Goal: Task Accomplishment & Management: Manage account settings

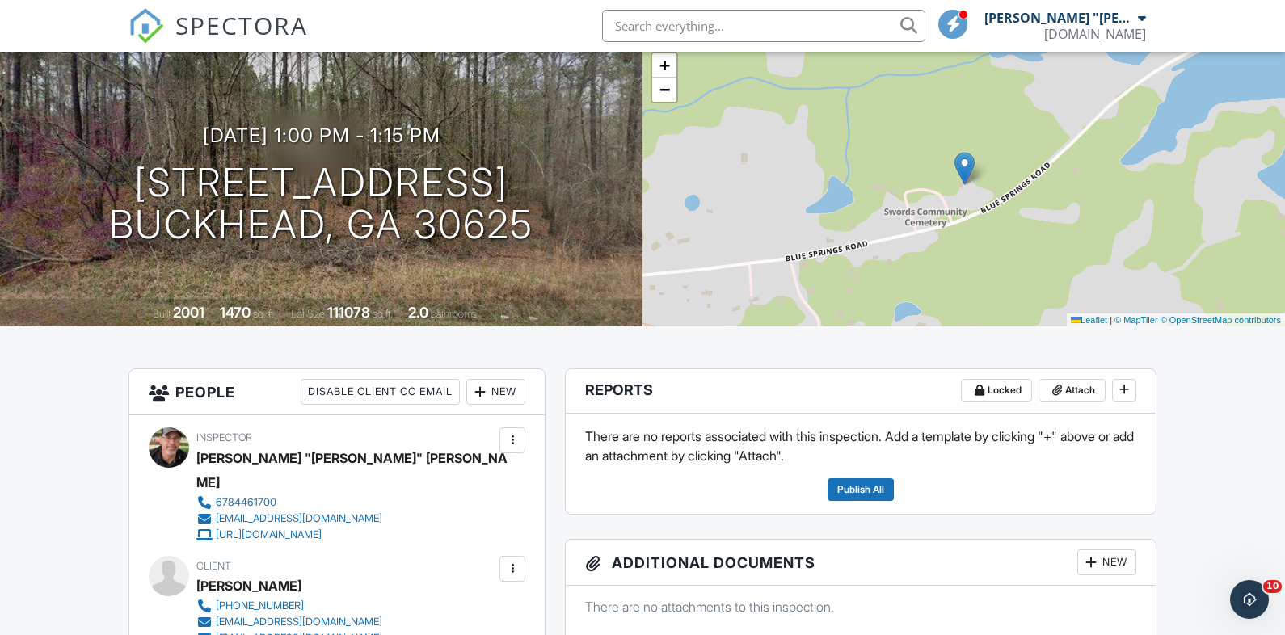
scroll to position [112, 0]
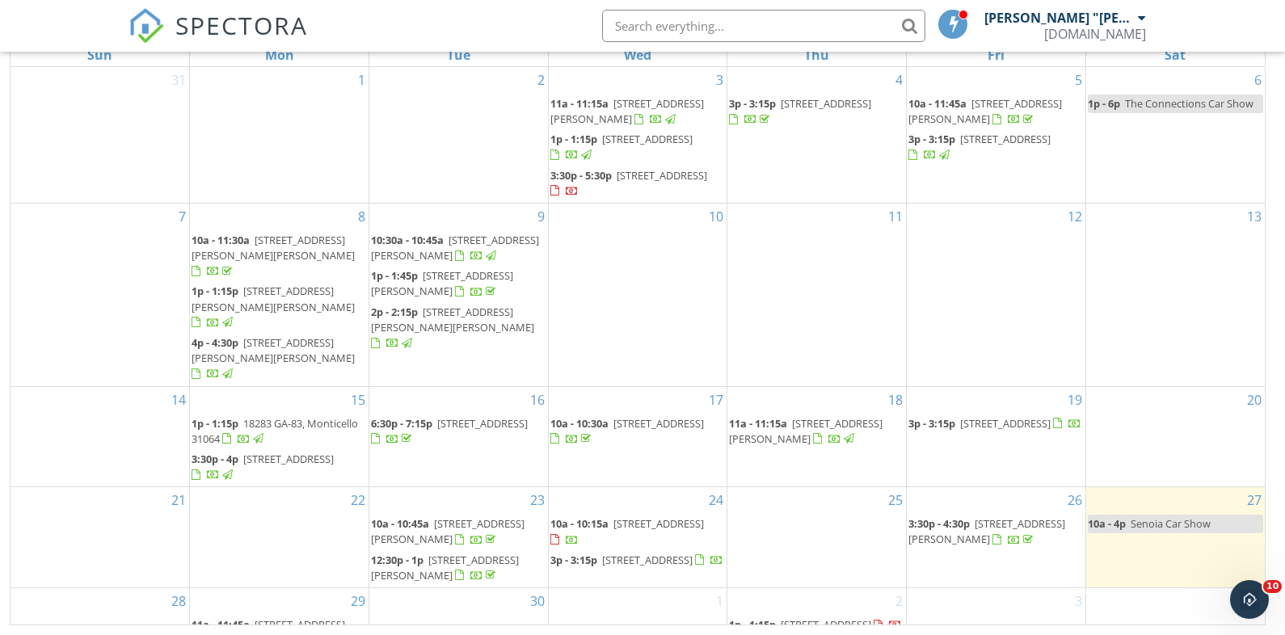
click at [485, 588] on div "30" at bounding box center [458, 620] width 179 height 64
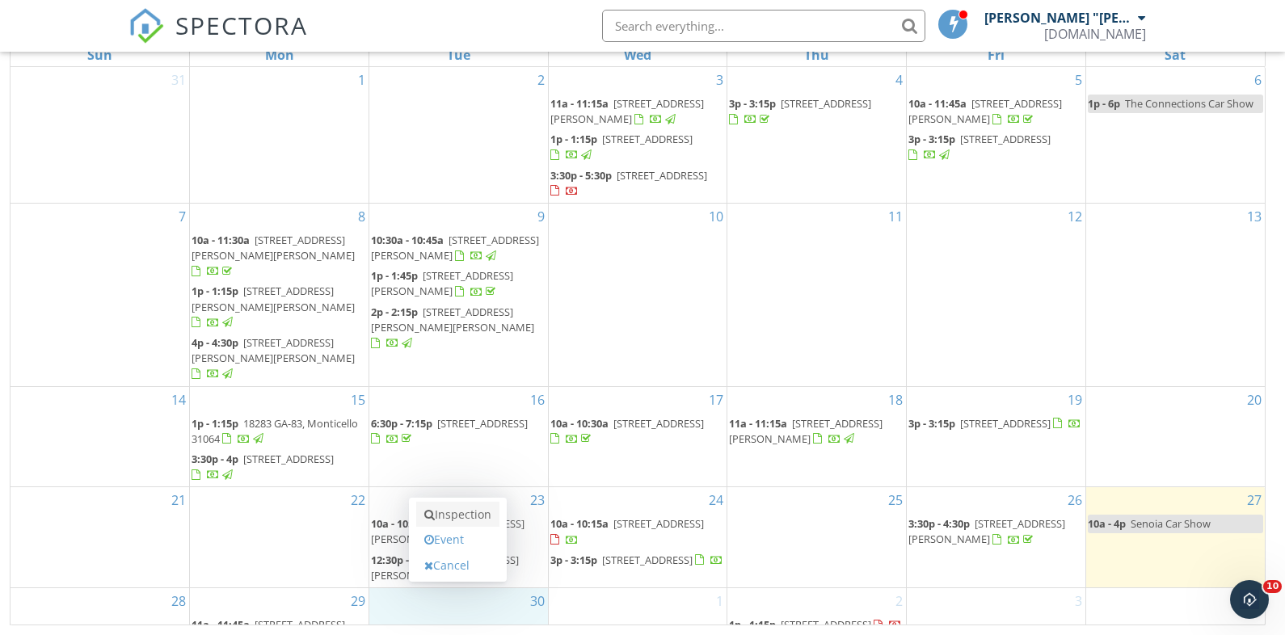
click at [478, 516] on link "Inspection" at bounding box center [457, 515] width 83 height 26
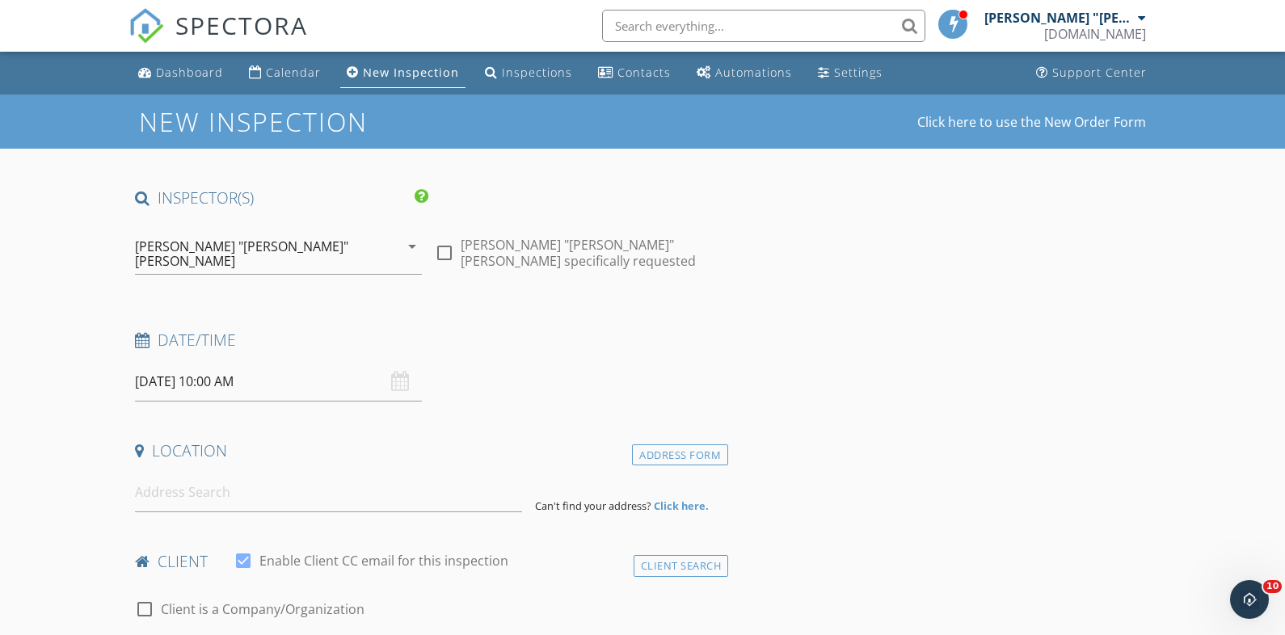
click at [290, 376] on input "09/30/2025 10:00 AM" at bounding box center [278, 382] width 287 height 40
click at [252, 492] on input at bounding box center [328, 493] width 387 height 40
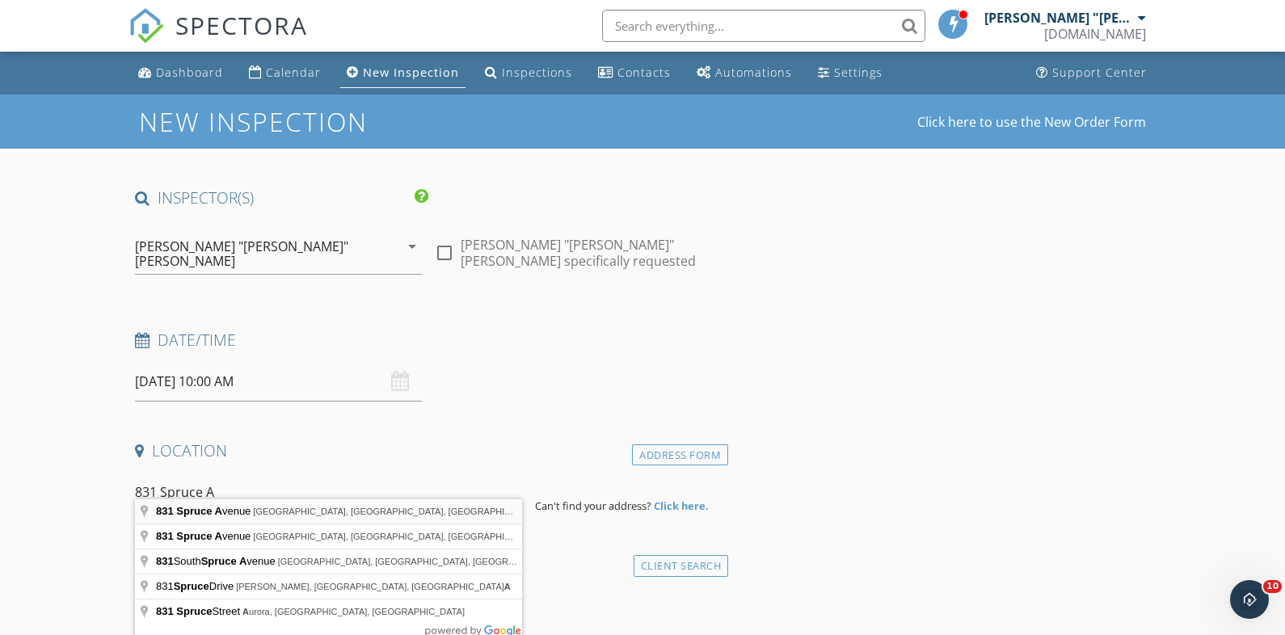
type input "831 Spruce Avenue, Canton, GA, USA"
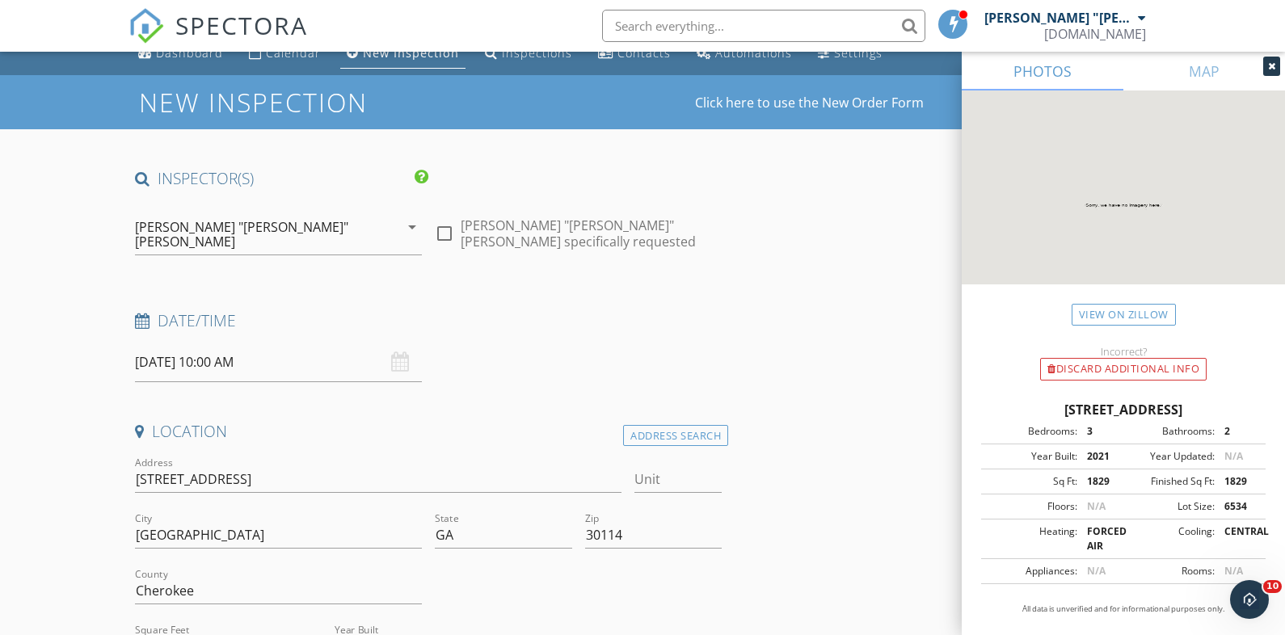
scroll to position [255, 0]
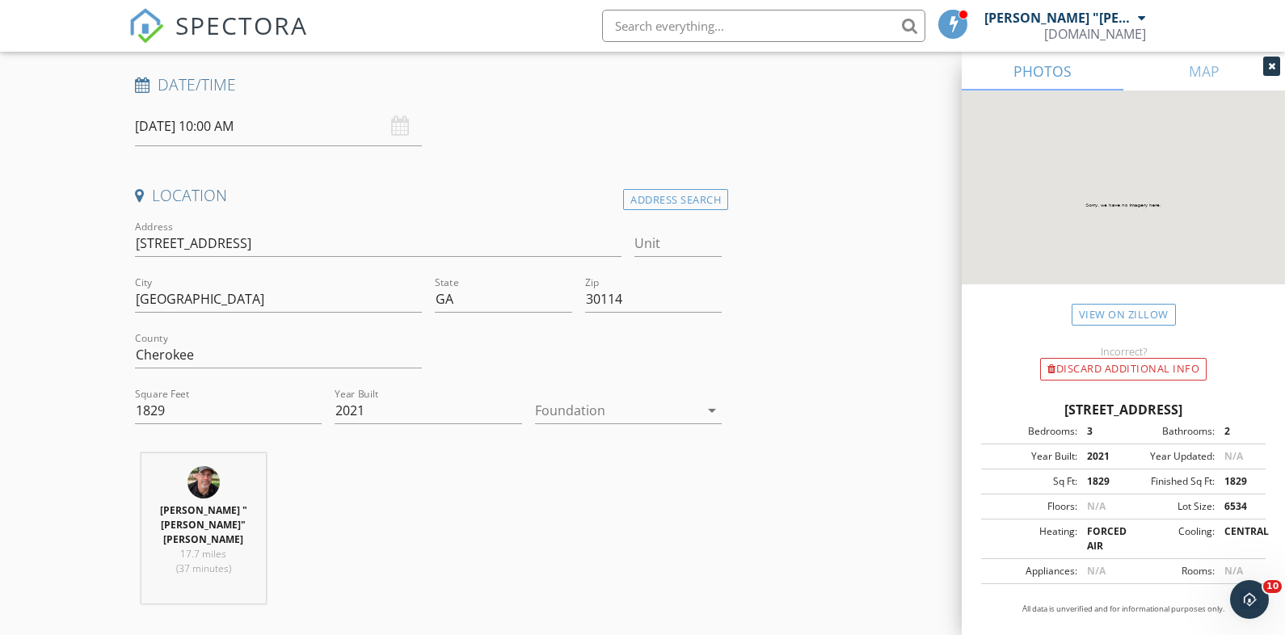
click at [617, 405] on div at bounding box center [617, 411] width 164 height 26
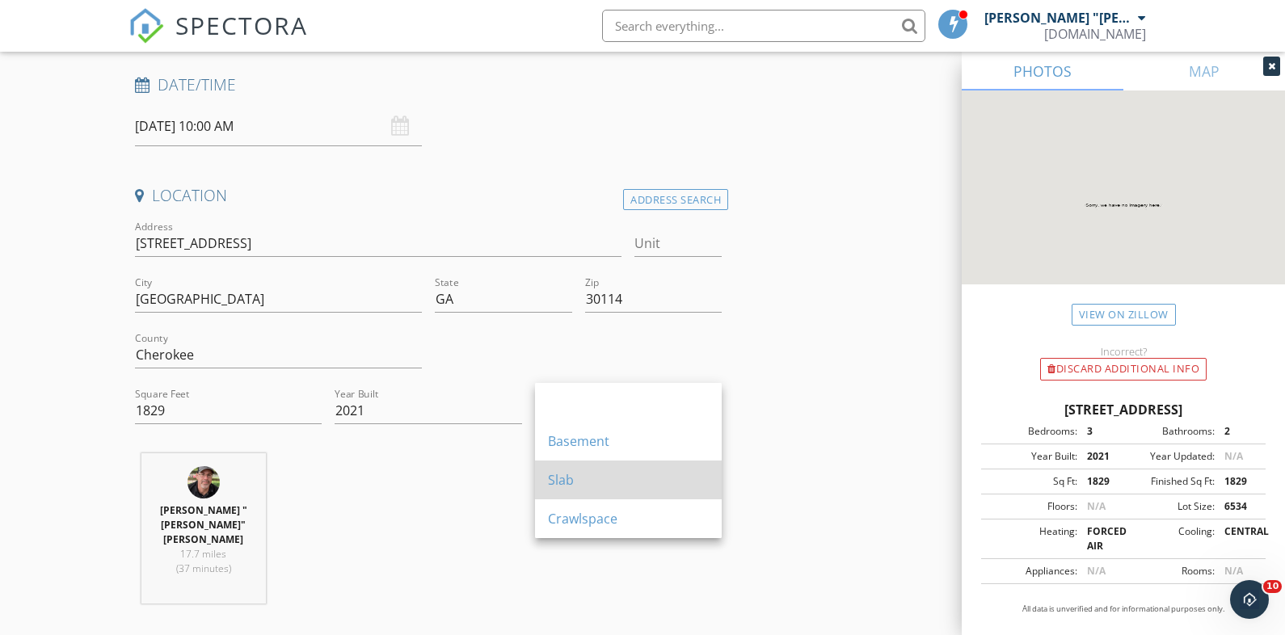
click at [570, 476] on div "Slab" at bounding box center [628, 479] width 161 height 19
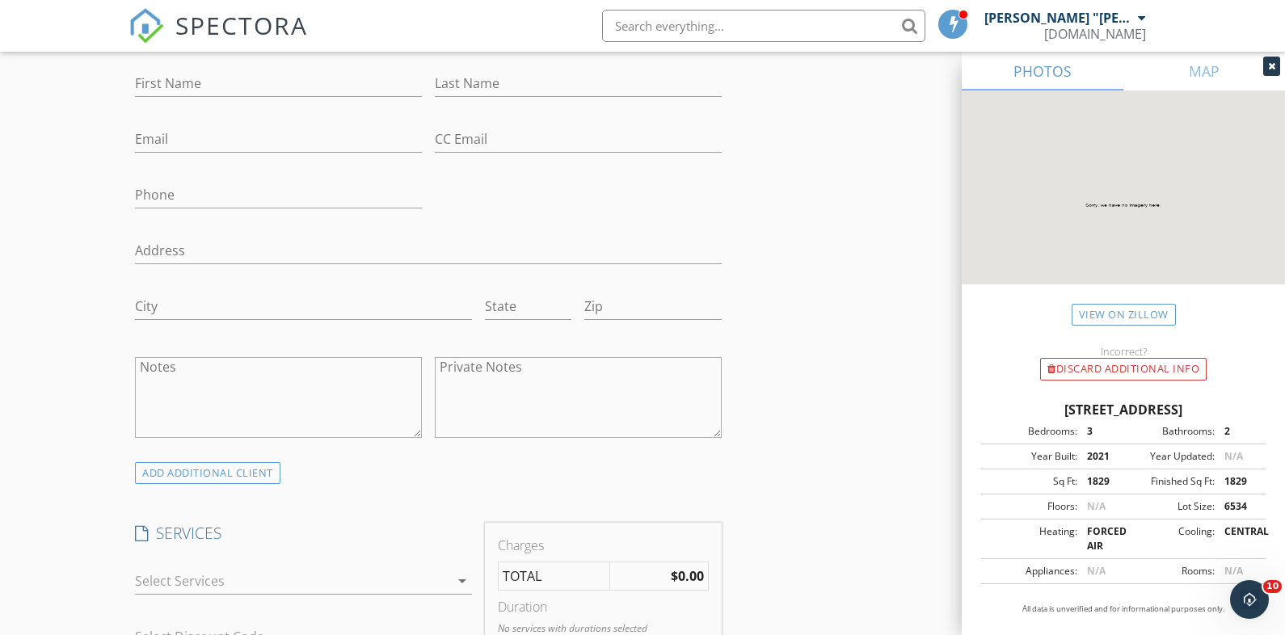
scroll to position [1185, 0]
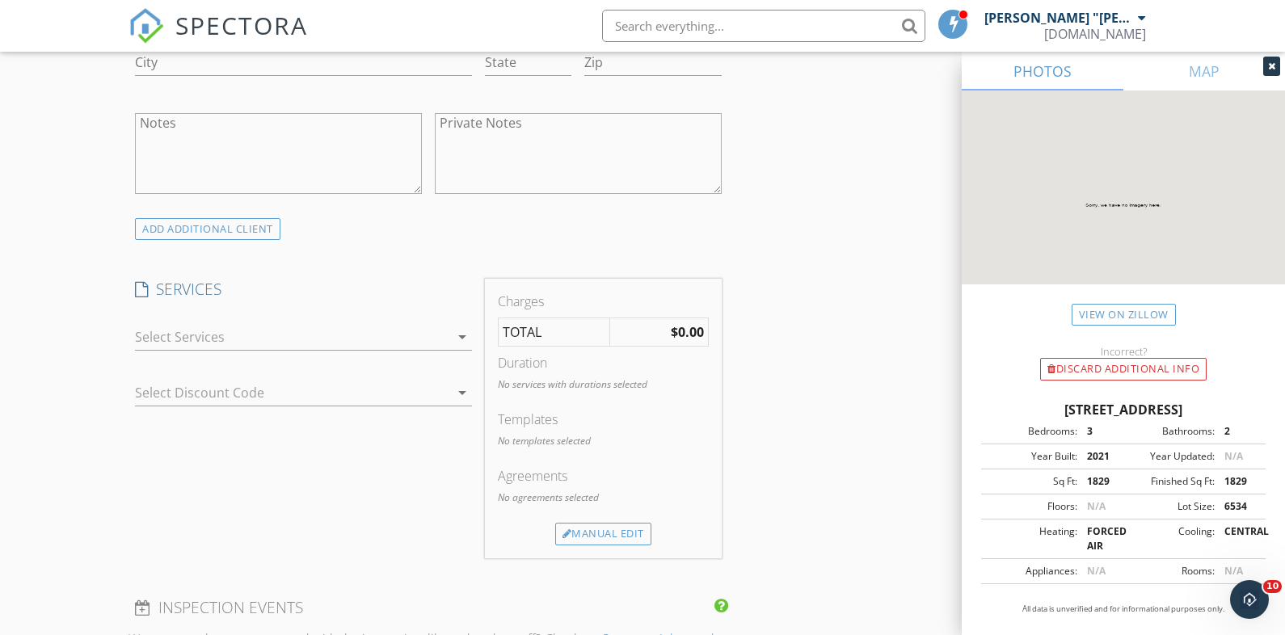
click at [246, 324] on div at bounding box center [292, 337] width 314 height 26
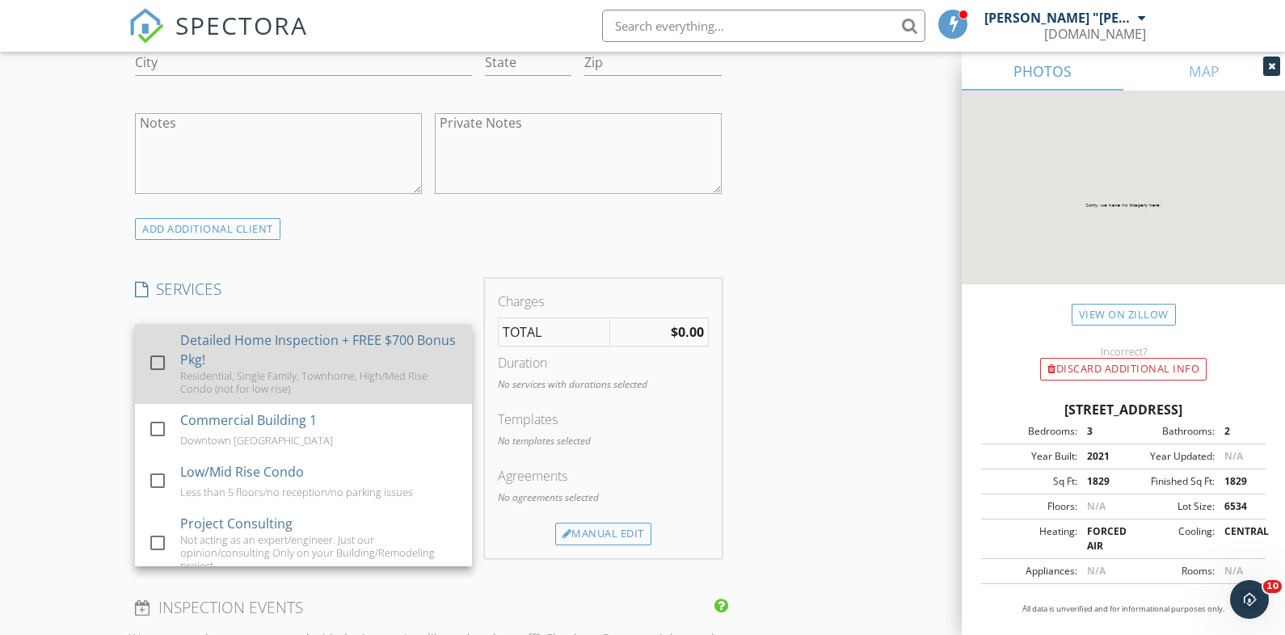
click at [259, 331] on div "Detailed Home Inspection + FREE $700 Bonus Pkg!" at bounding box center [319, 350] width 279 height 39
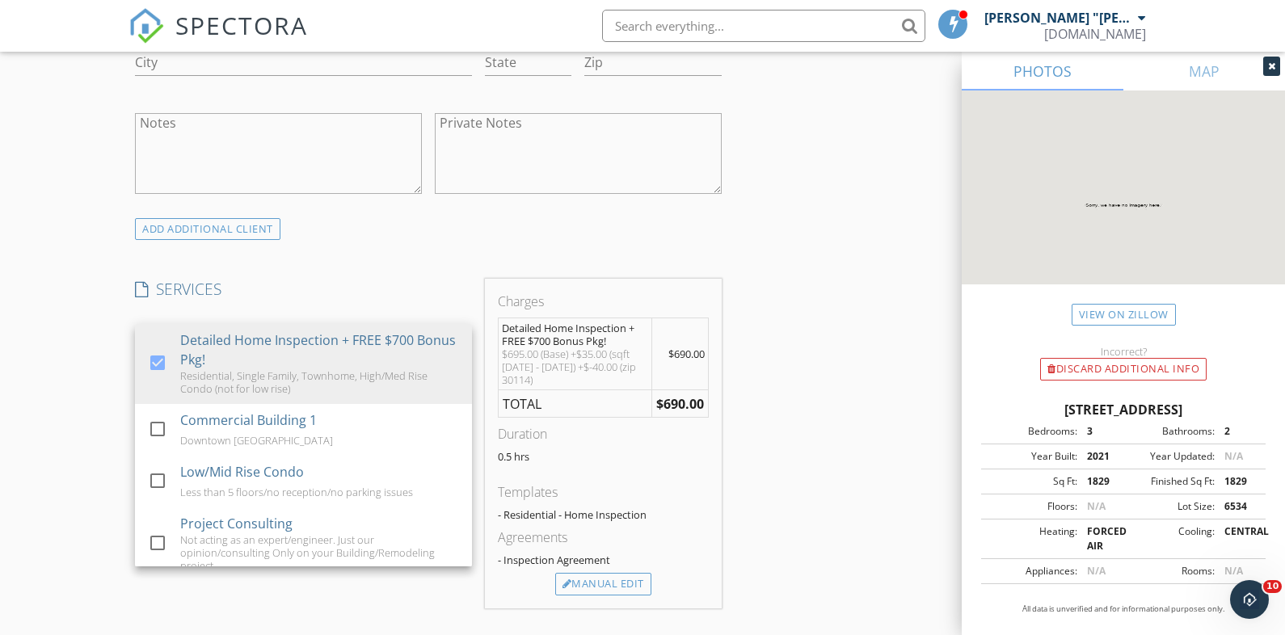
click at [109, 384] on div "New Inspection Click here to use the New Order Form INSPECTOR(S) check_box Mich…" at bounding box center [642, 368] width 1285 height 2917
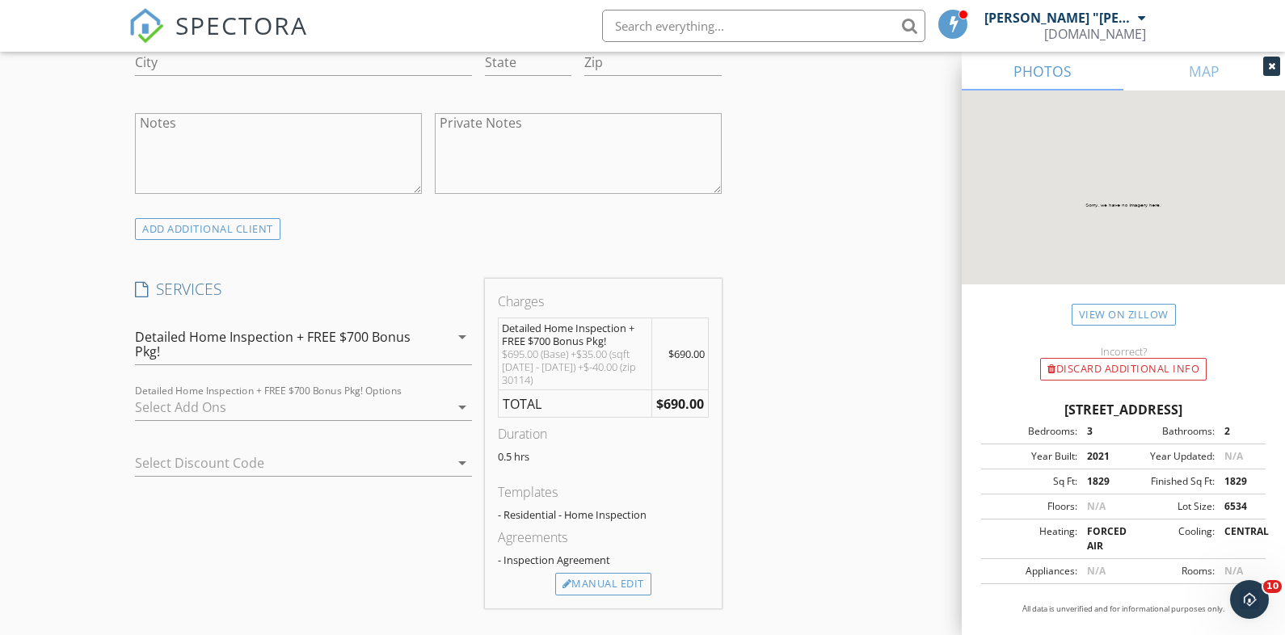
click at [254, 394] on div at bounding box center [292, 407] width 314 height 26
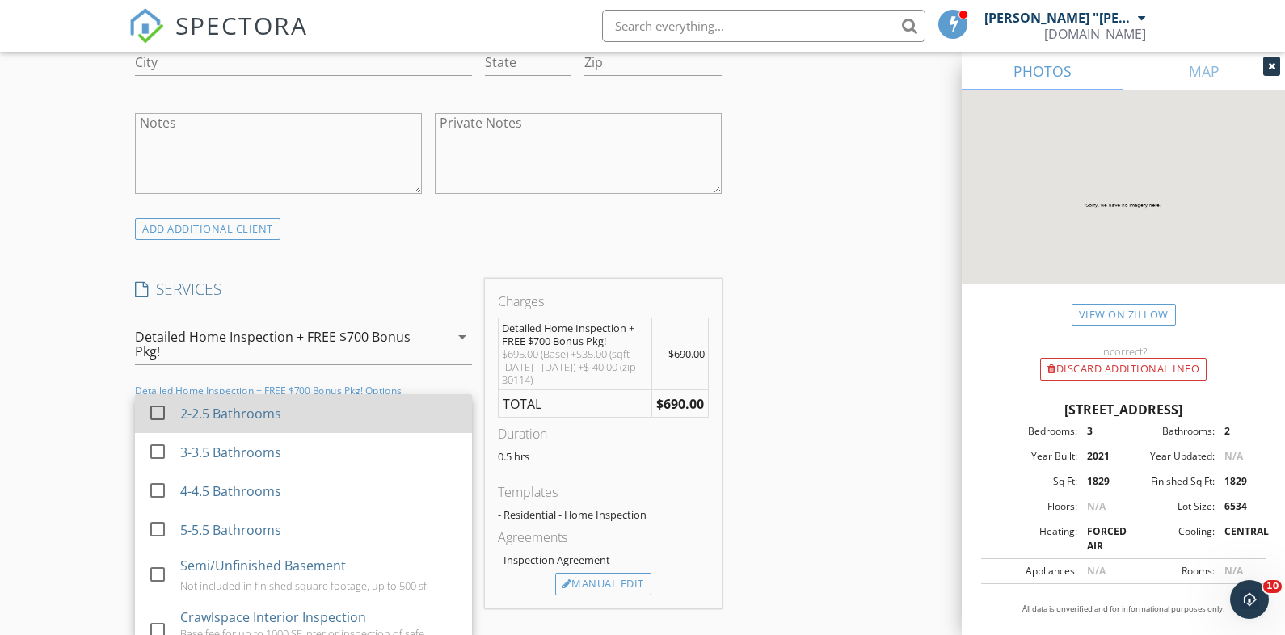
click at [260, 398] on div "2-2.5 Bathrooms" at bounding box center [319, 414] width 279 height 32
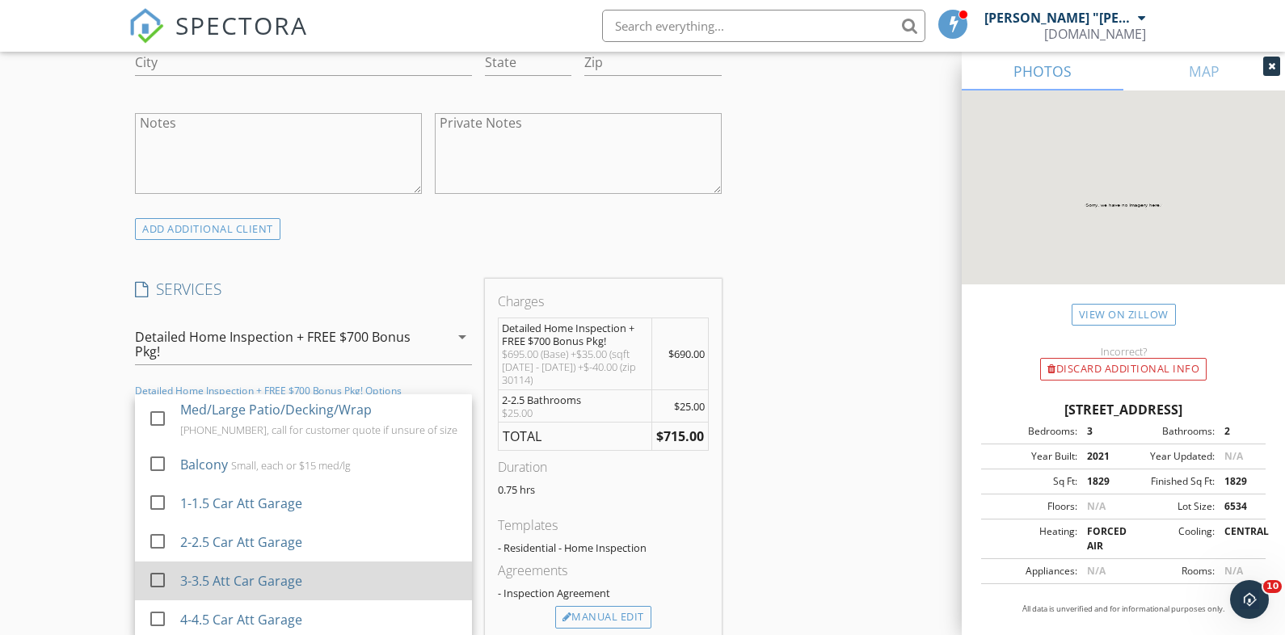
scroll to position [468, 0]
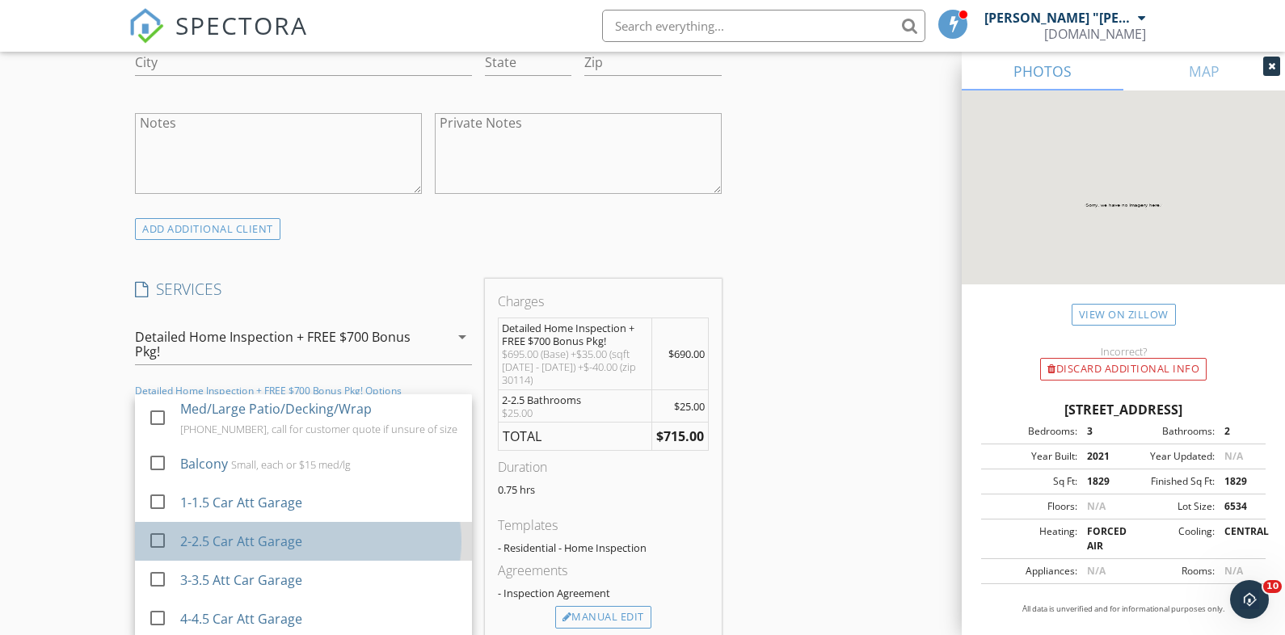
click at [307, 525] on div "2-2.5 Car Att Garage" at bounding box center [319, 541] width 279 height 32
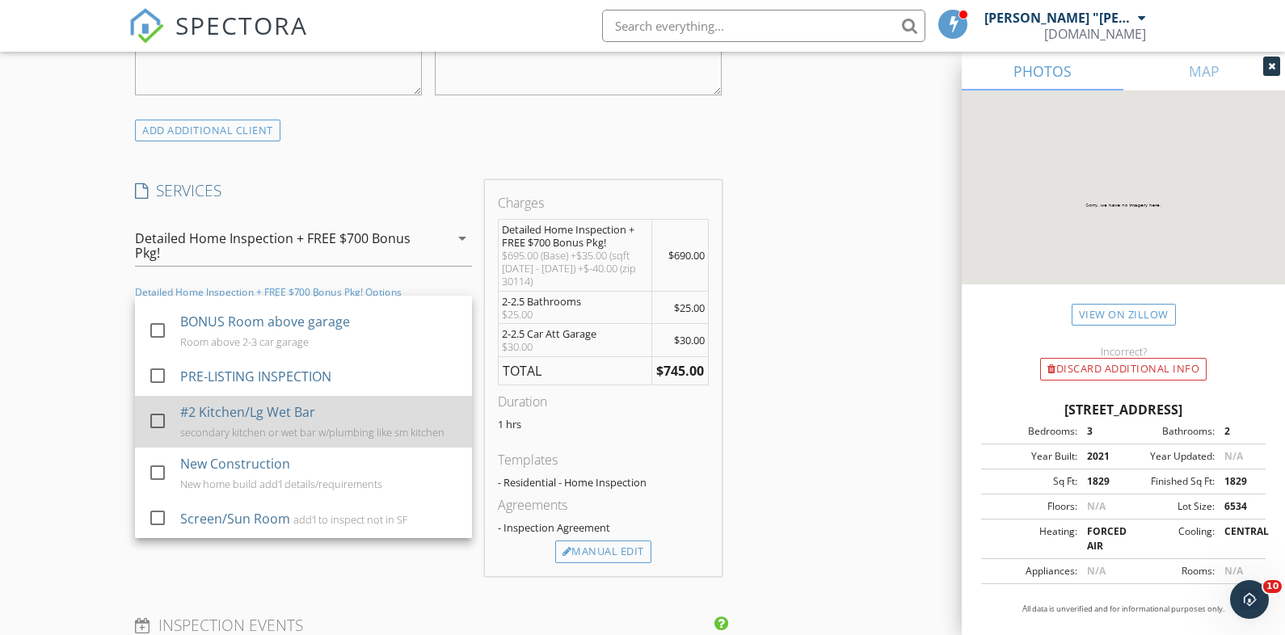
scroll to position [1289, 0]
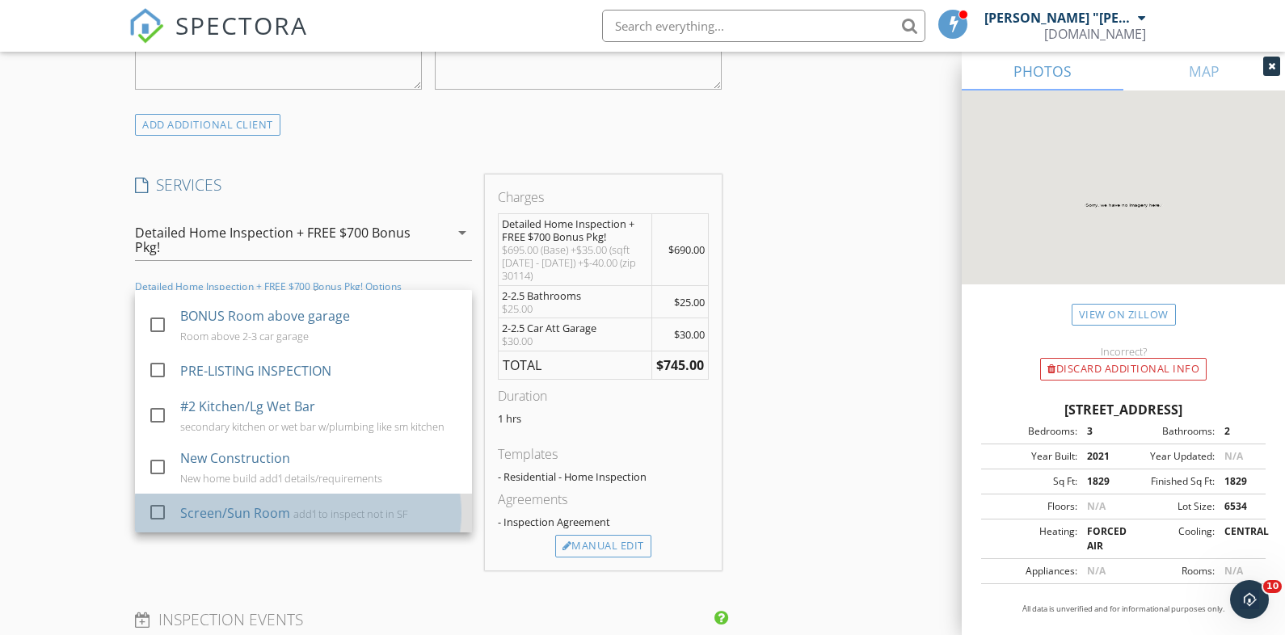
click at [289, 497] on div "Screen/Sun Room add'l to inspect not in SF" at bounding box center [319, 513] width 279 height 32
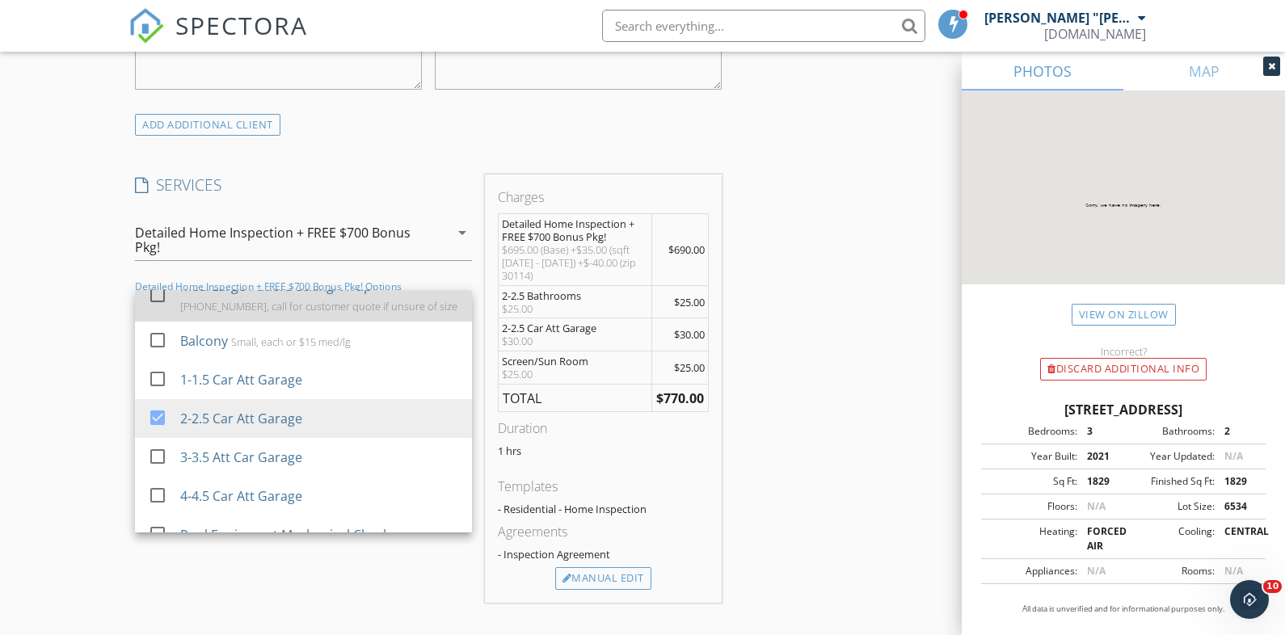
scroll to position [383, 0]
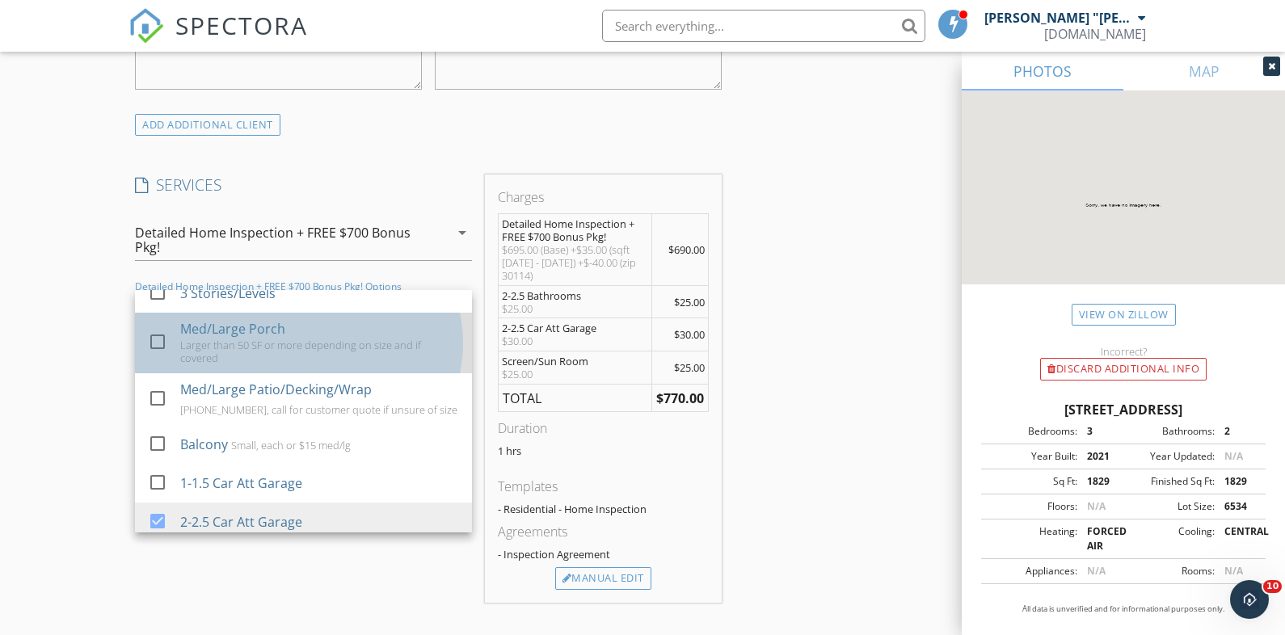
click at [339, 339] on div "Larger than 50 SF or more depending on size and if covered" at bounding box center [319, 352] width 279 height 26
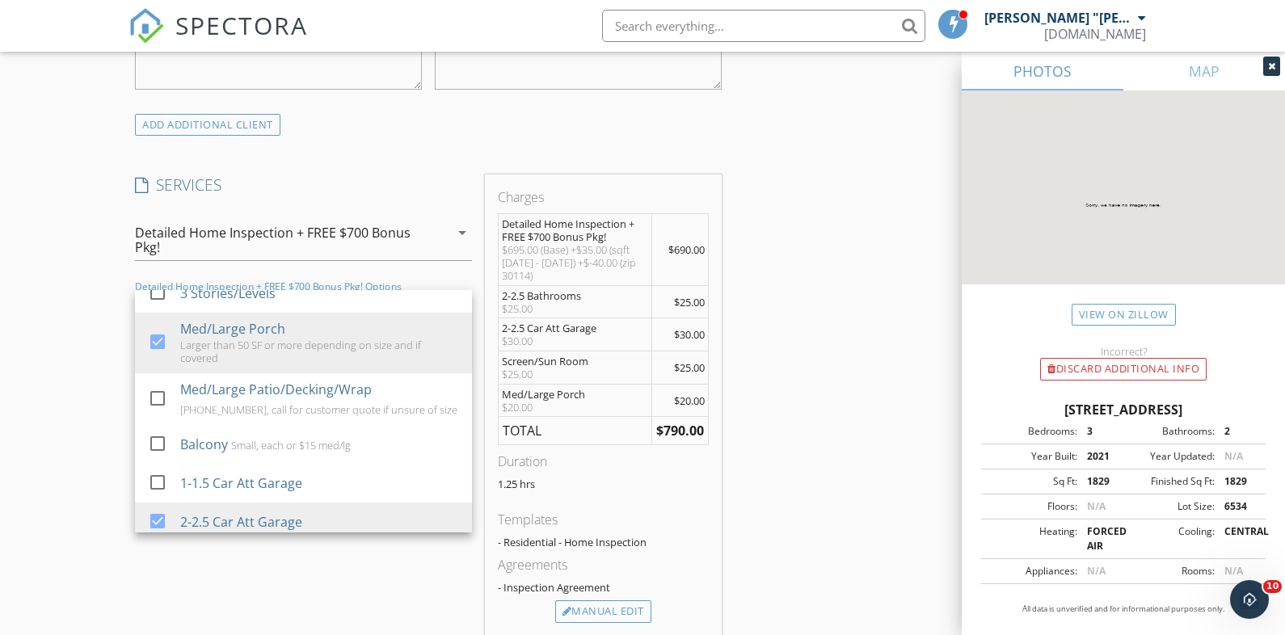
click at [805, 464] on div "INSPECTOR(S) check_box Michael "Scott" Webb PRIMARY Michael "Scott" Webb arrow_…" at bounding box center [643, 356] width 1028 height 2917
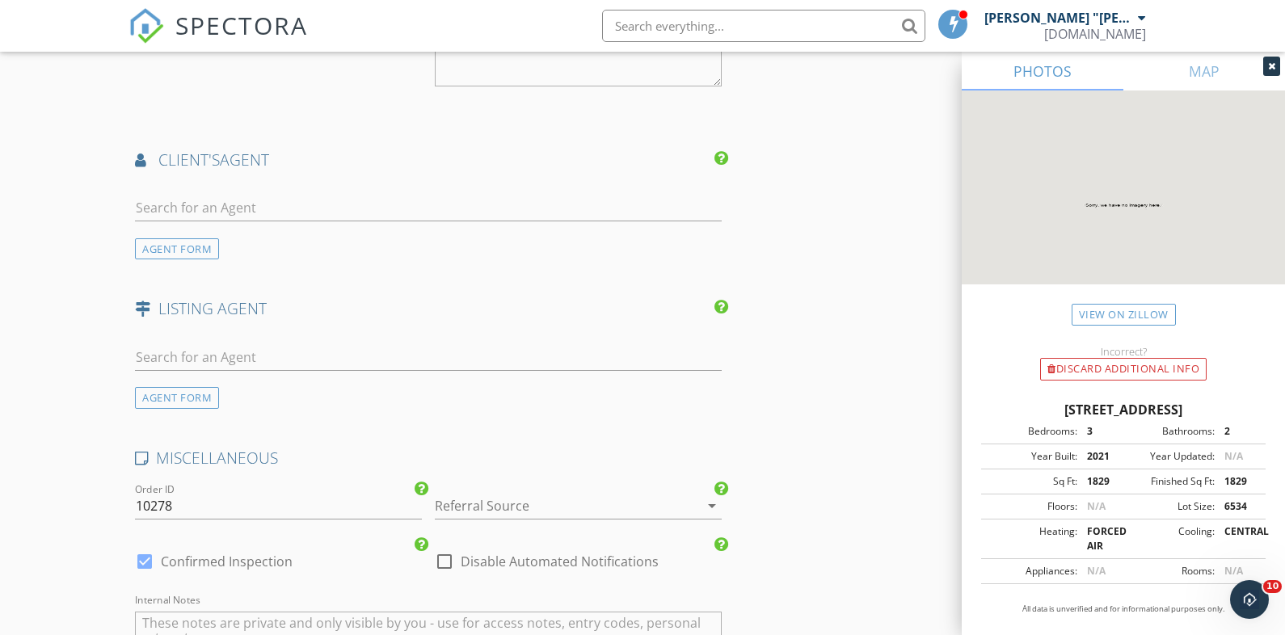
scroll to position [2150, 0]
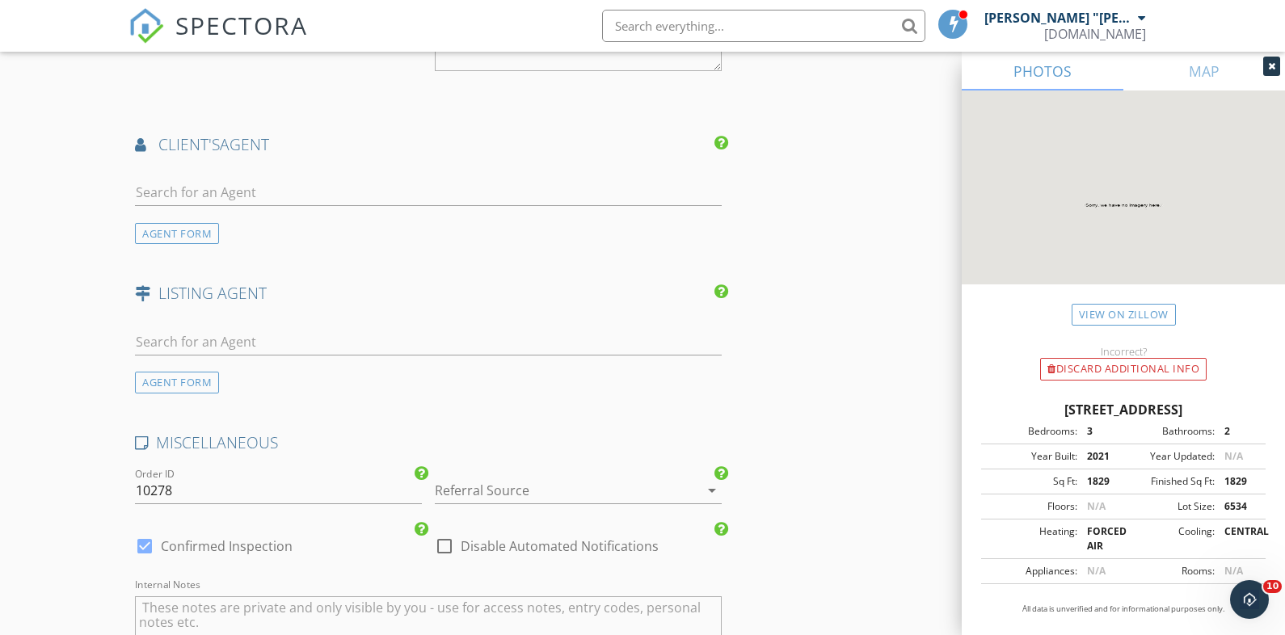
click at [450, 533] on div at bounding box center [444, 546] width 27 height 27
checkbox input "true"
click at [462, 478] on div at bounding box center [556, 491] width 242 height 26
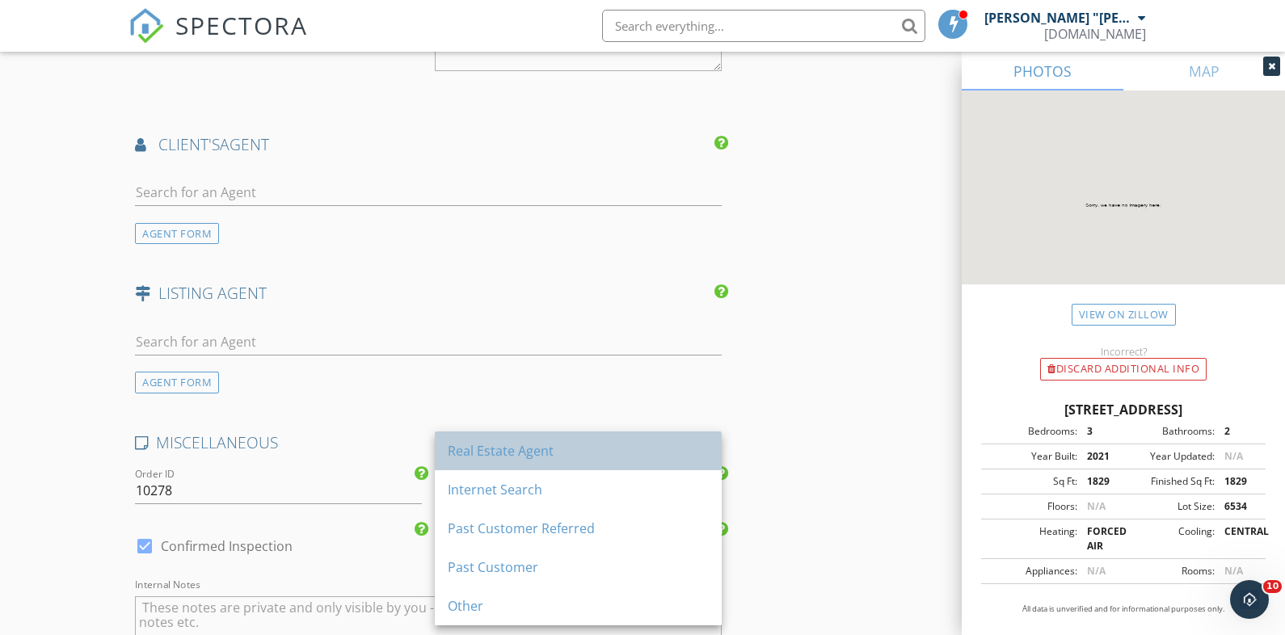
click at [535, 452] on div "Real Estate Agent" at bounding box center [578, 450] width 261 height 19
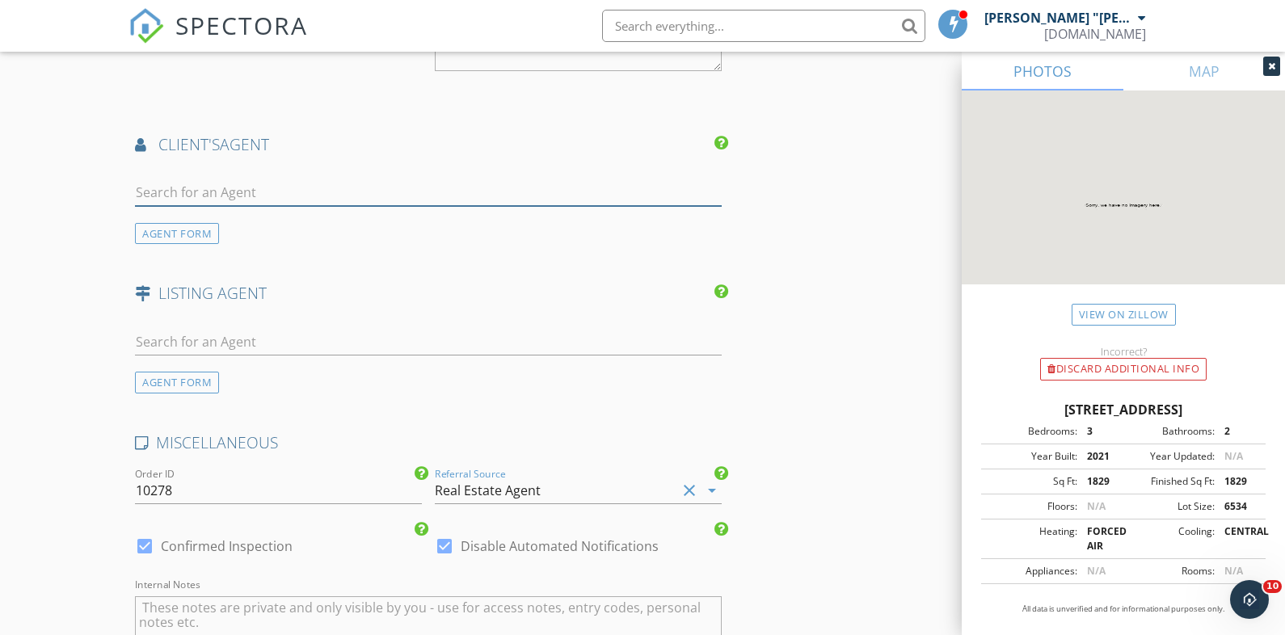
click at [381, 179] on input "text" at bounding box center [428, 192] width 587 height 27
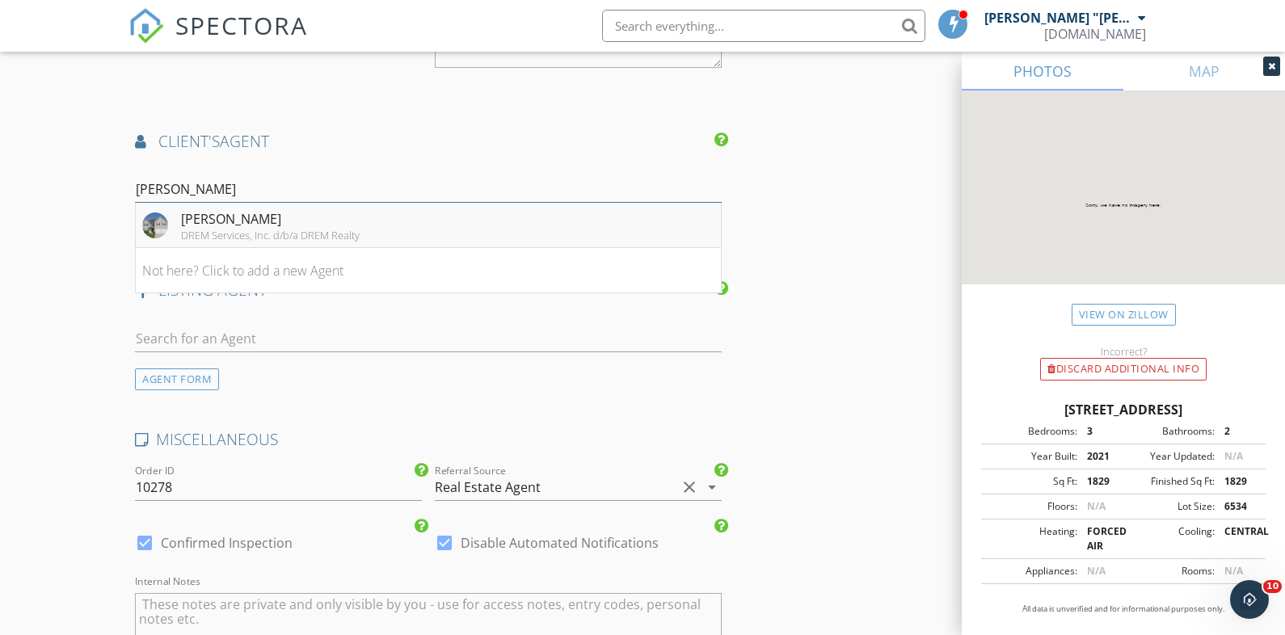
type input "jannette"
click at [335, 209] on div "[PERSON_NAME]" at bounding box center [270, 218] width 179 height 19
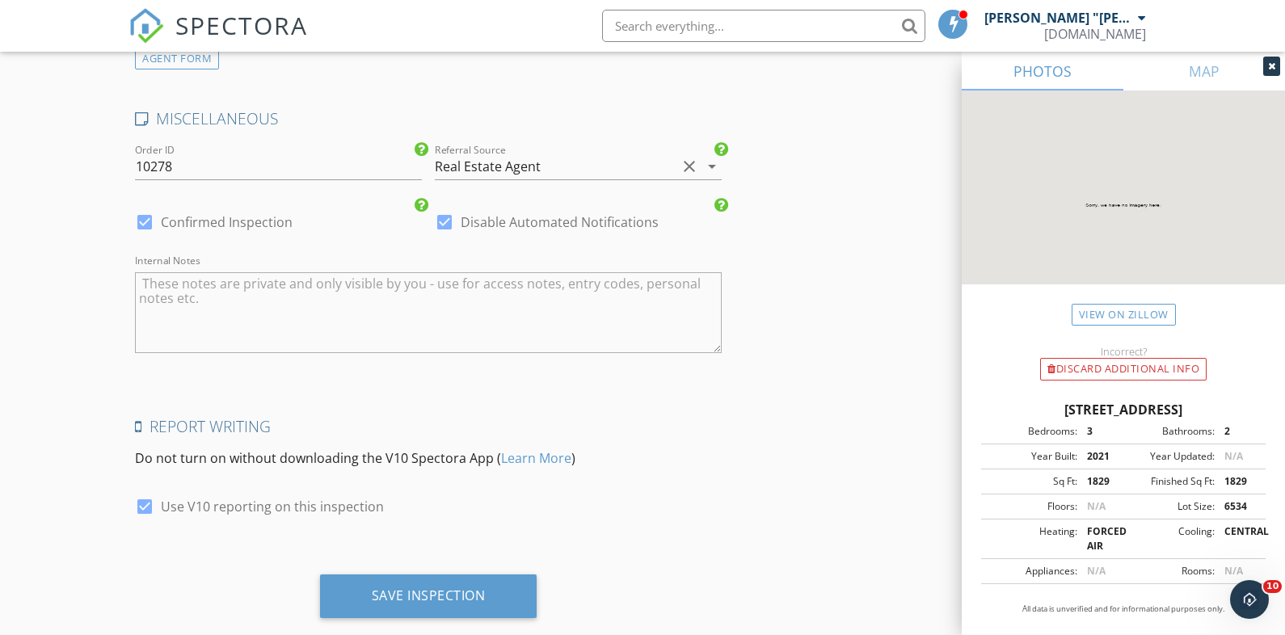
scroll to position [2957, 0]
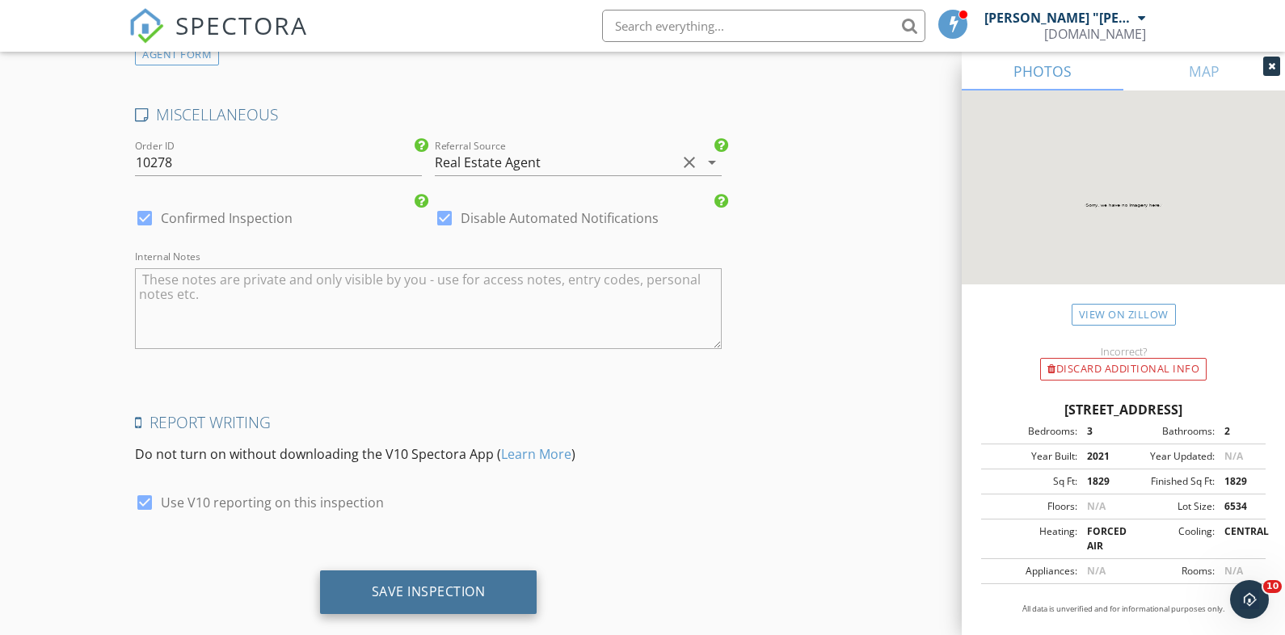
click at [485, 571] on div "Save Inspection" at bounding box center [428, 593] width 217 height 44
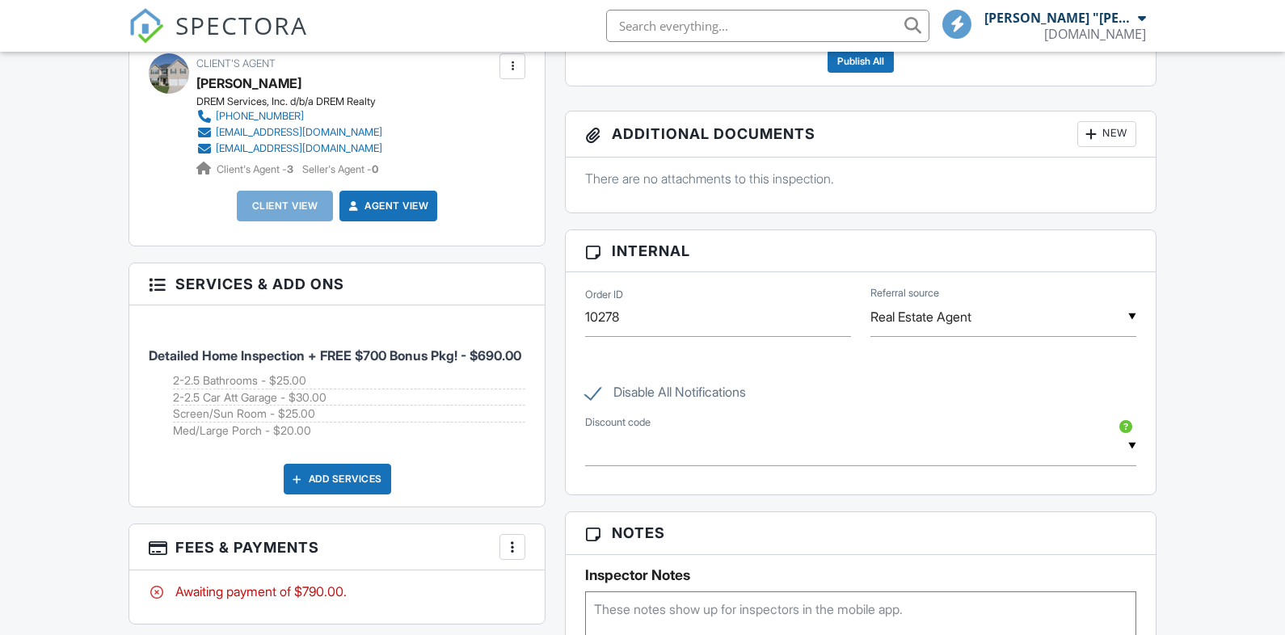
scroll to position [911, 0]
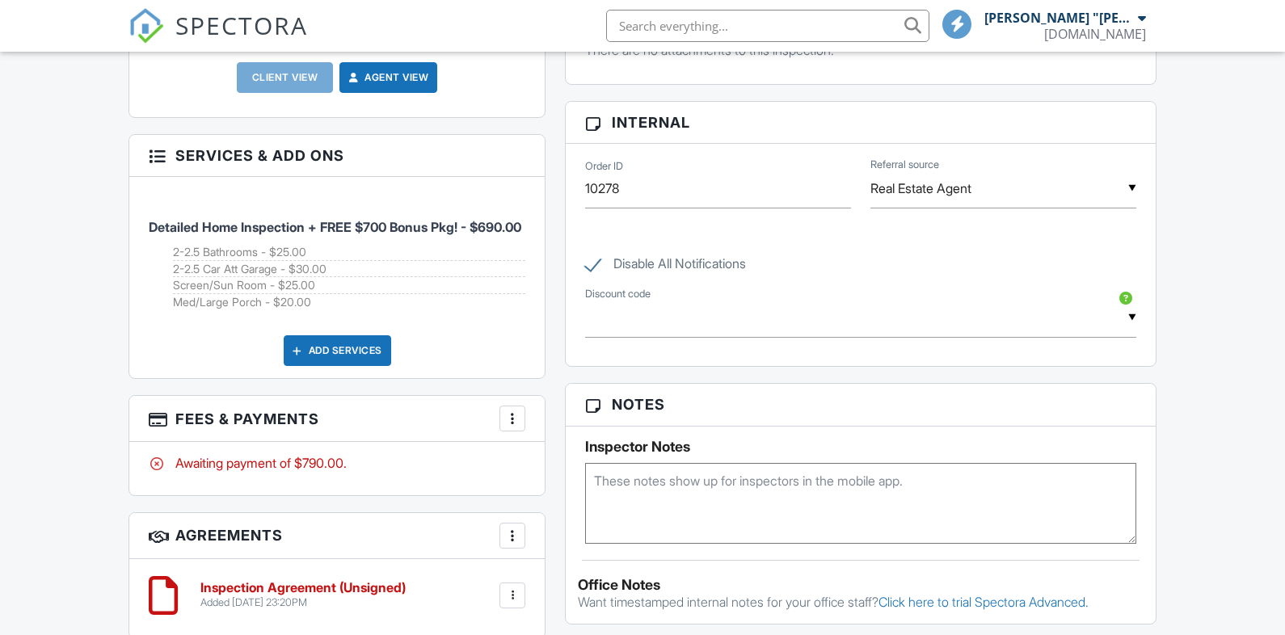
drag, startPoint x: 173, startPoint y: 371, endPoint x: 328, endPoint y: 421, distance: 163.1
click at [328, 421] on div "People Disable Client CC Email New Client Listing Agent Add Another Person Insp…" at bounding box center [337, 195] width 436 height 917
click at [350, 317] on div "Detailed Home Inspection + FREE $700 Bonus Pkg! - $690.00 2-2.5 Bathrooms - $25…" at bounding box center [336, 278] width 415 height 202
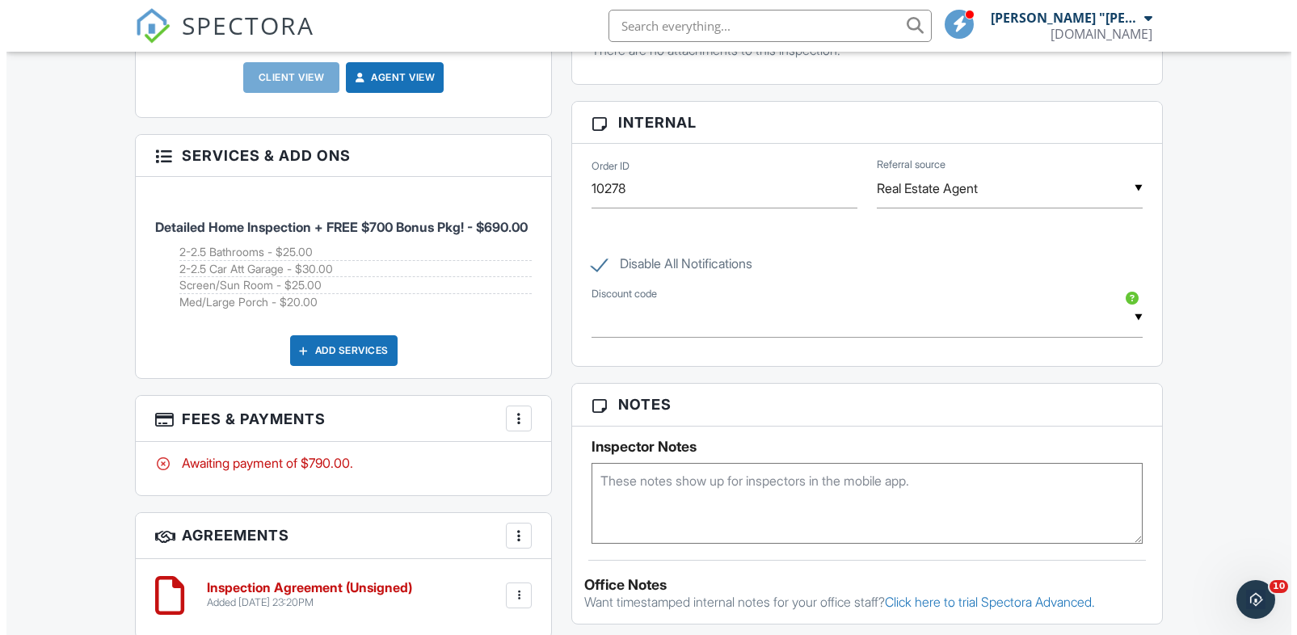
scroll to position [0, 0]
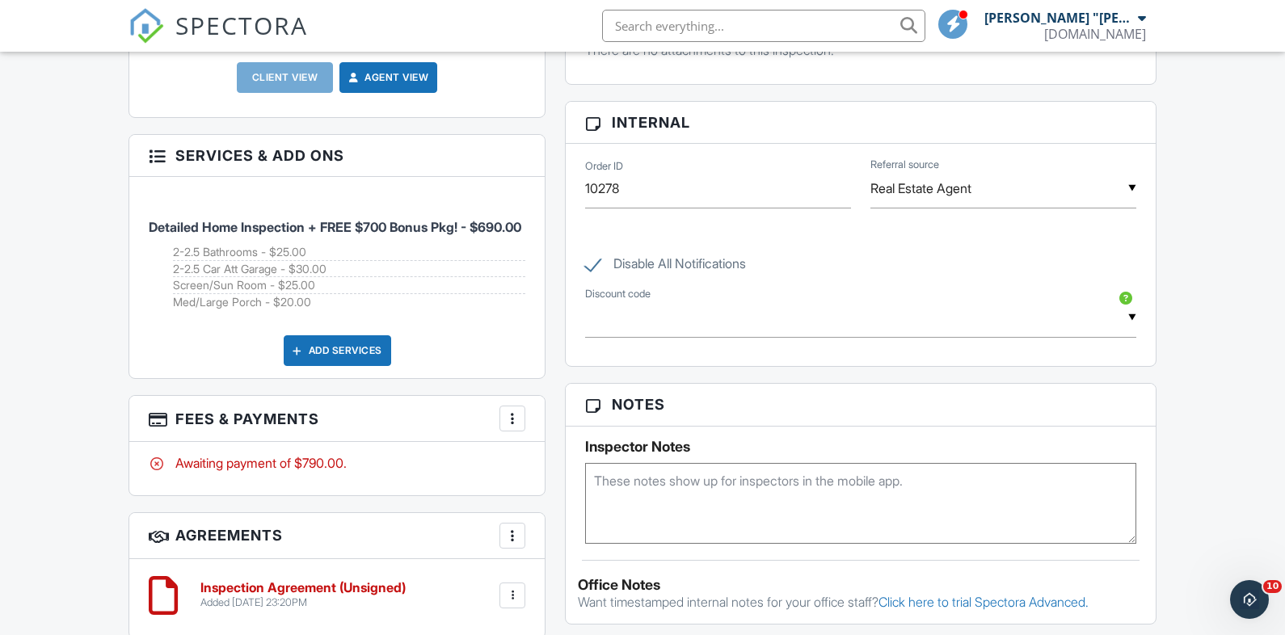
drag, startPoint x: 248, startPoint y: 300, endPoint x: 170, endPoint y: 253, distance: 91.3
click at [170, 253] on li "Detailed Home Inspection + FREE $700 Bonus Pkg! - $690.00 2-2.5 Bathrooms - $25…" at bounding box center [337, 256] width 377 height 134
click at [516, 411] on div at bounding box center [512, 419] width 16 height 16
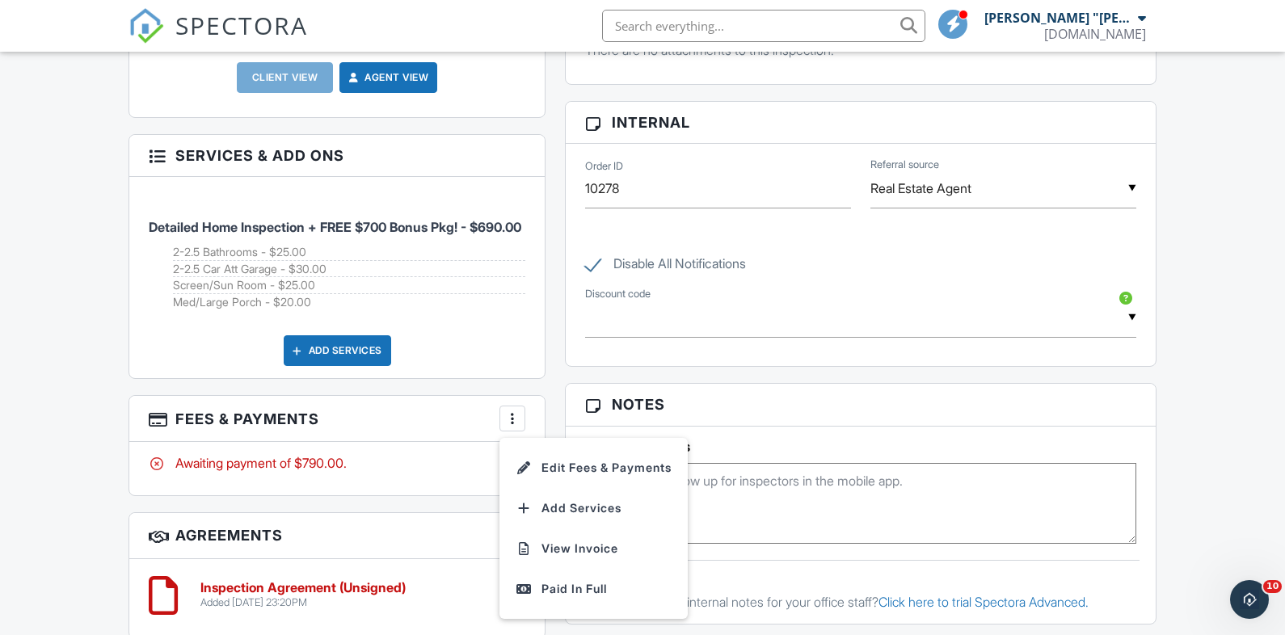
click at [566, 461] on li "Edit Fees & Payments" at bounding box center [593, 468] width 169 height 40
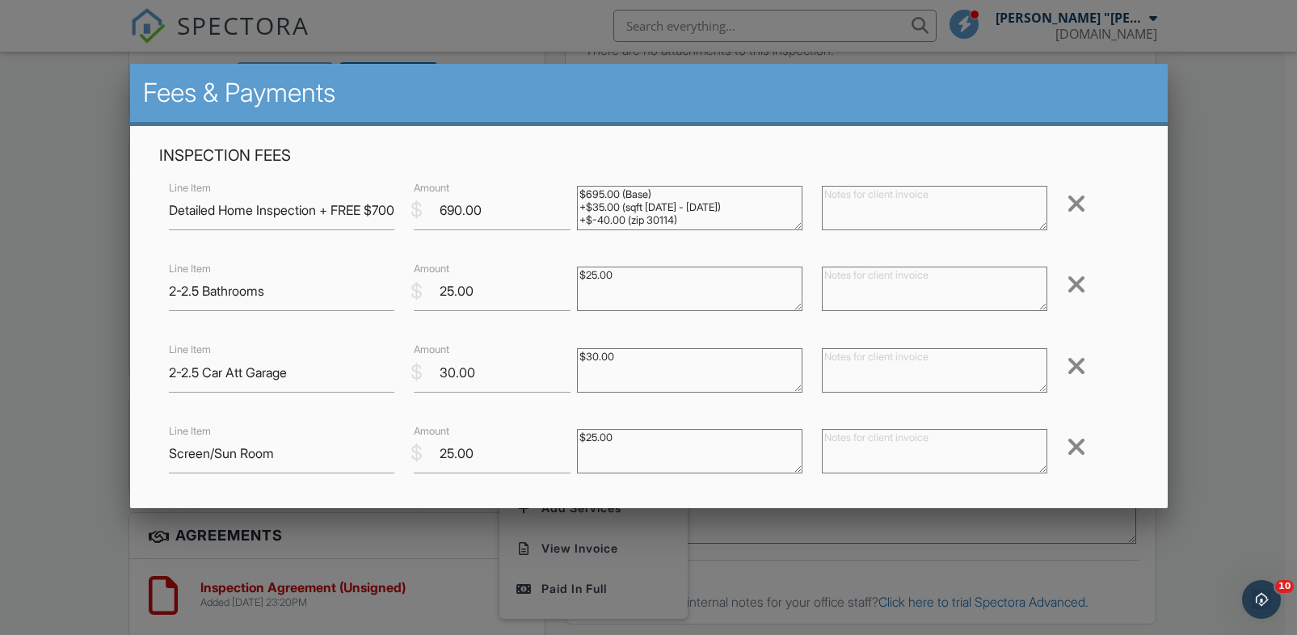
scroll to position [12, 0]
click at [643, 224] on textarea "$695.00 (Base) +$35.00 (sqft 1000 - 2000) +$-40.00 (zip 30114)" at bounding box center [689, 208] width 225 height 44
paste textarea "2-2.5 Bathrooms - $25.00 2-2.5 Car Att Garage - $30.00 Screen/Sun Room - $25.00…"
click at [676, 214] on textarea "$695.00 (Base) +$35.00 (sqft 1000 - 2000) +$-40.00 (zip 30114)" at bounding box center [689, 208] width 225 height 44
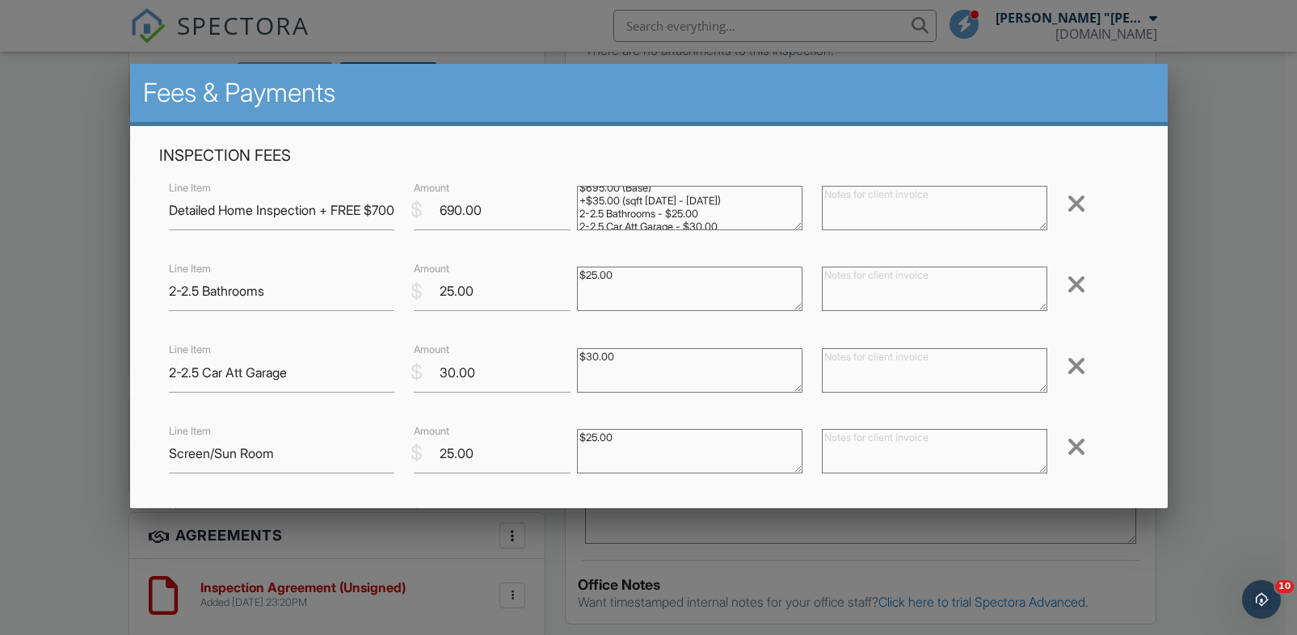
type textarea "$695.00 (Base) +$35.00 (sqft 1000 - 2000) 2-2.5 Bathrooms - $25.00 2-2.5 Car At…"
drag, startPoint x: 459, startPoint y: 209, endPoint x: 436, endPoint y: 210, distance: 23.5
click at [436, 211] on input "690.00" at bounding box center [492, 211] width 157 height 40
click at [1235, 309] on div at bounding box center [648, 316] width 1297 height 794
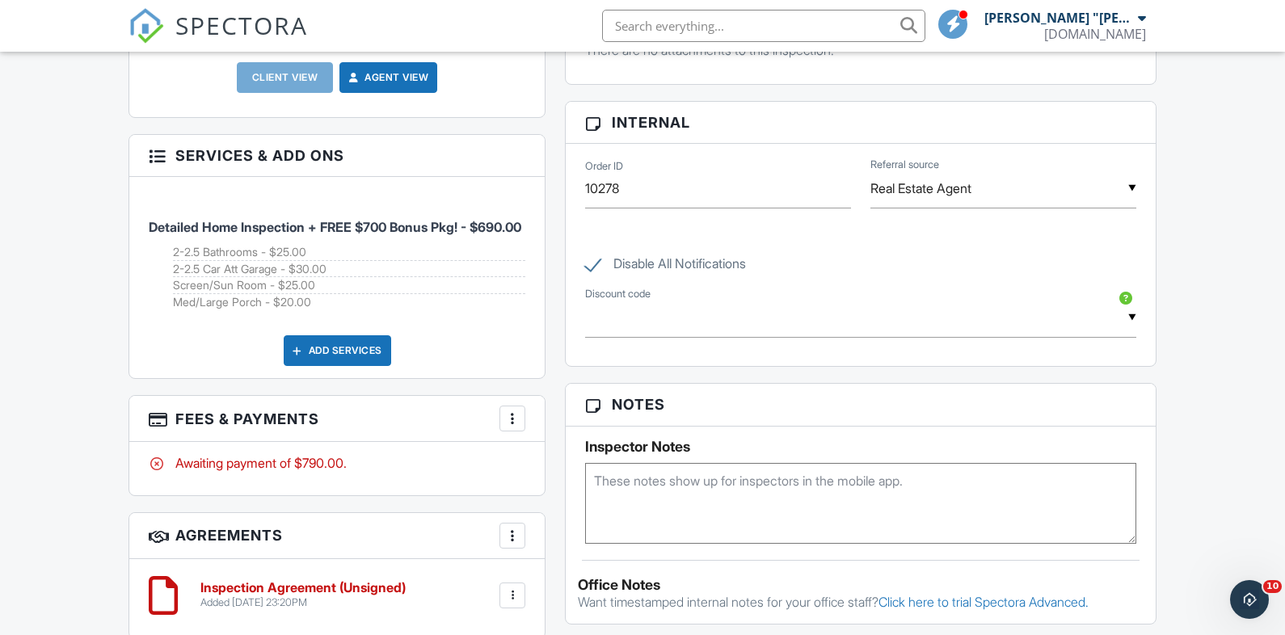
click at [511, 412] on div at bounding box center [512, 419] width 16 height 16
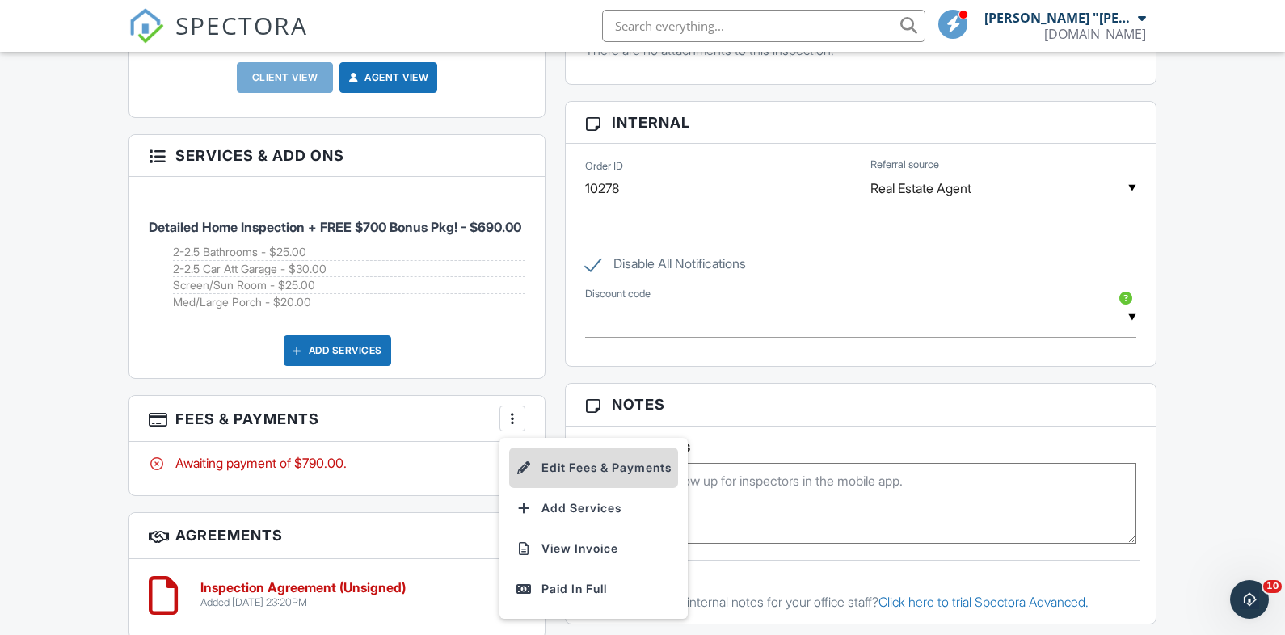
click at [591, 468] on li "Edit Fees & Payments" at bounding box center [593, 468] width 169 height 40
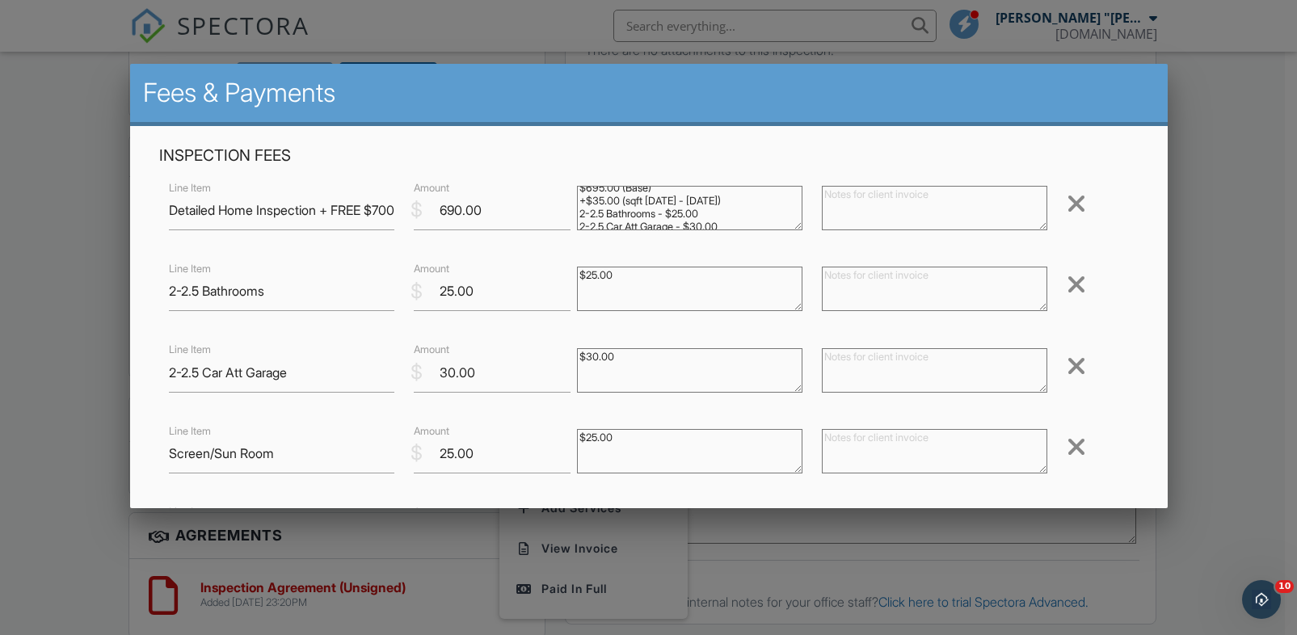
scroll to position [38, 0]
drag, startPoint x: 499, startPoint y: 214, endPoint x: 402, endPoint y: 213, distance: 97.0
click at [404, 213] on div "$ Amount 690.00" at bounding box center [485, 211] width 163 height 40
type input "750"
click at [1067, 286] on div at bounding box center [1076, 285] width 19 height 26
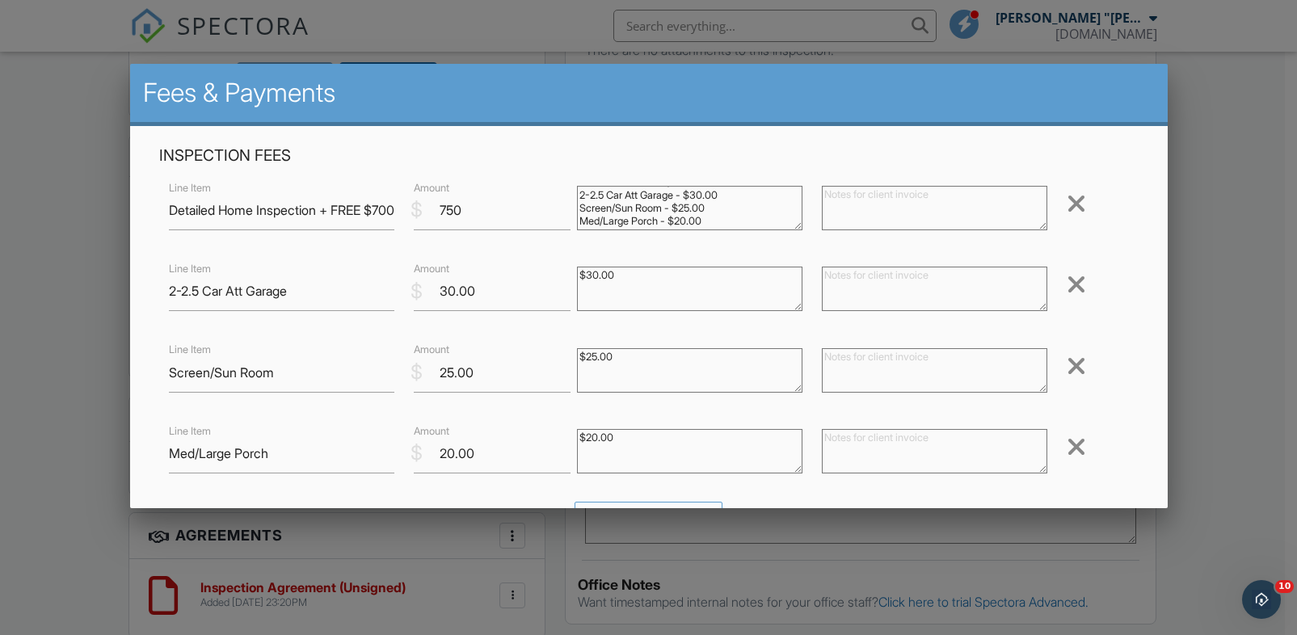
click at [1067, 286] on div at bounding box center [1076, 285] width 19 height 26
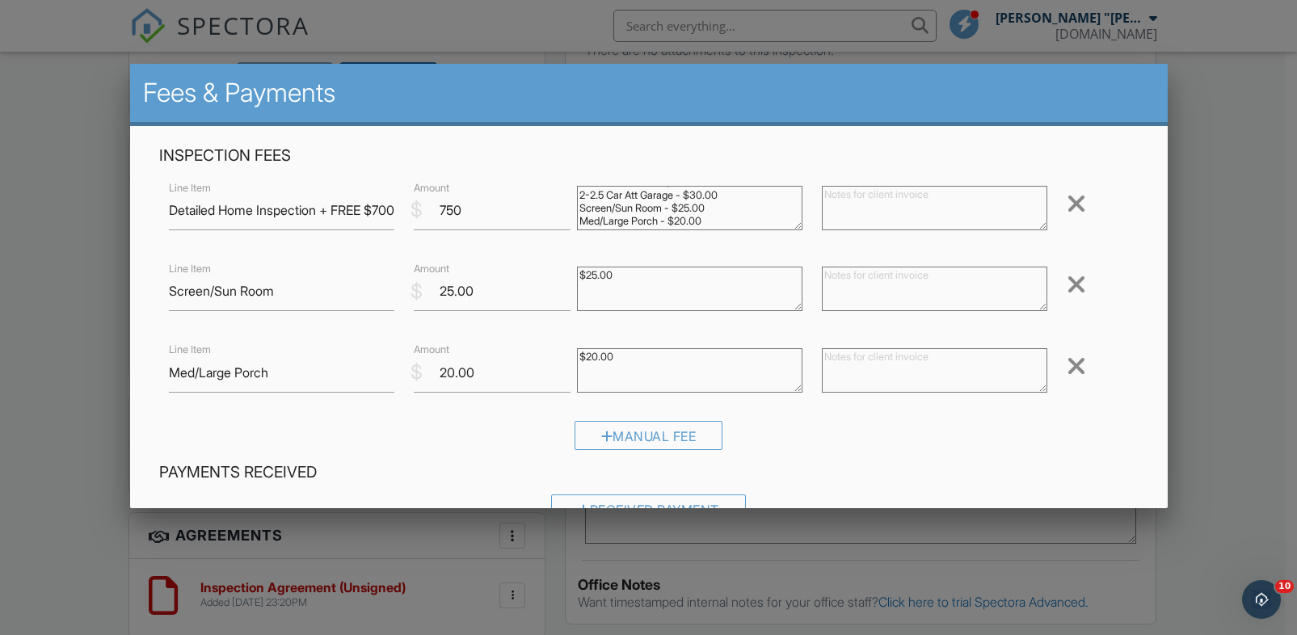
click at [1067, 286] on div at bounding box center [1076, 285] width 19 height 26
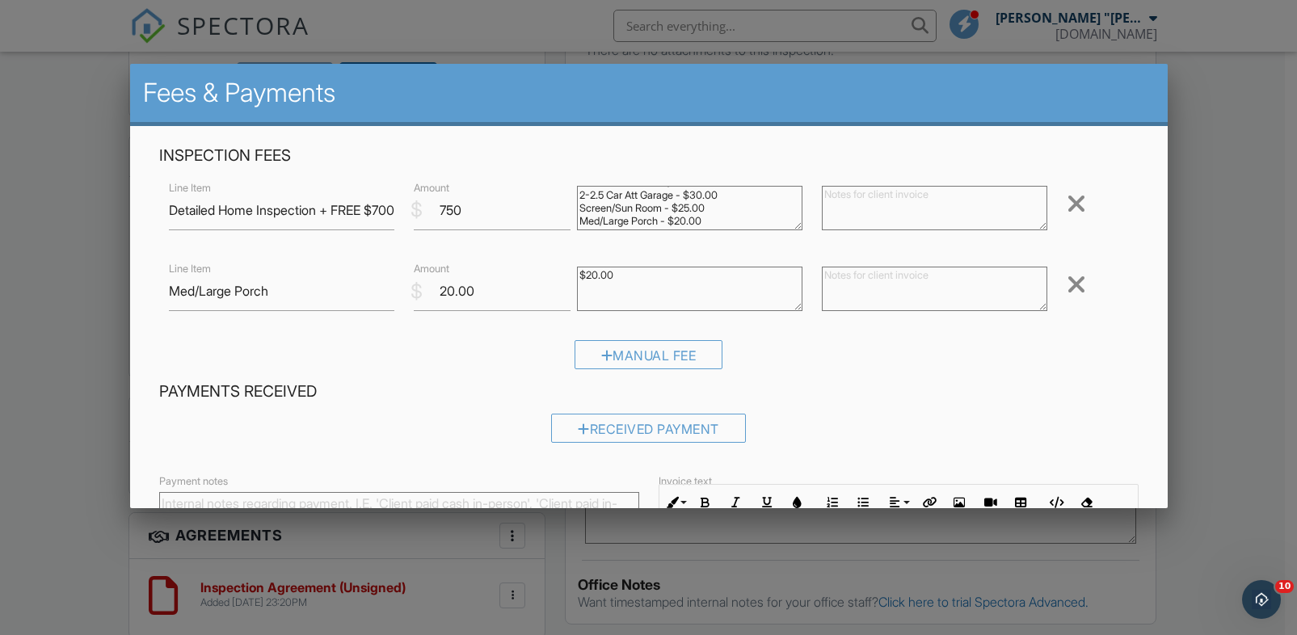
click at [1067, 286] on div at bounding box center [1076, 285] width 19 height 26
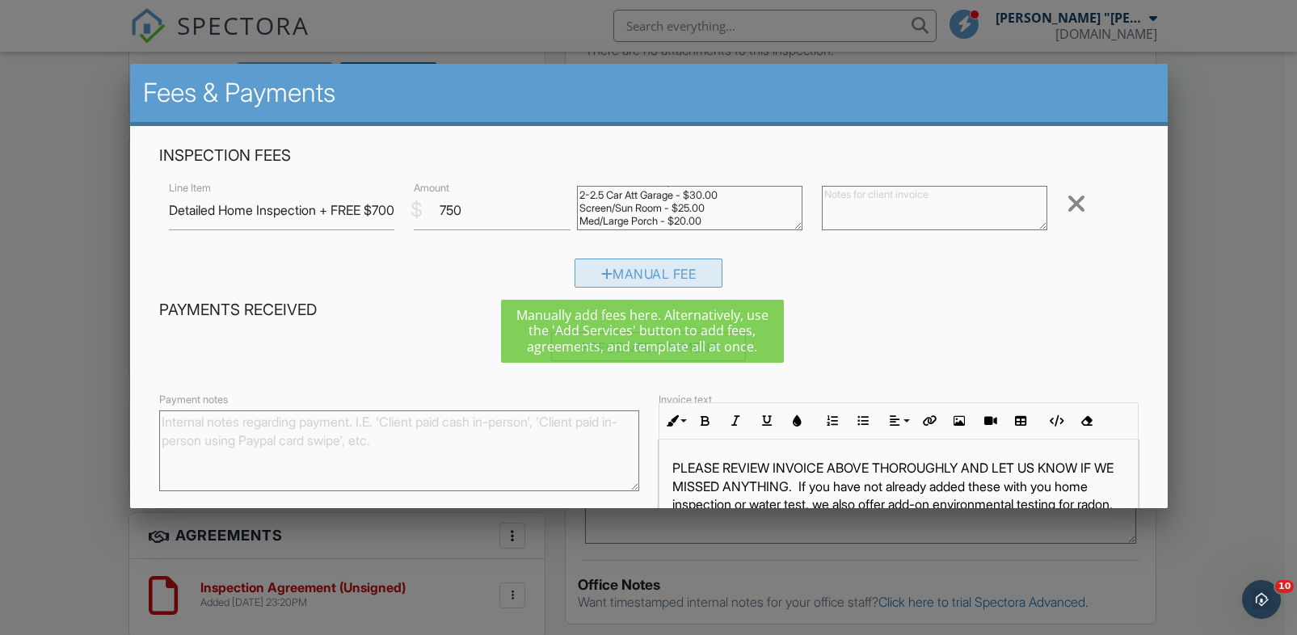
click at [605, 273] on div "Manual Fee" at bounding box center [649, 273] width 149 height 29
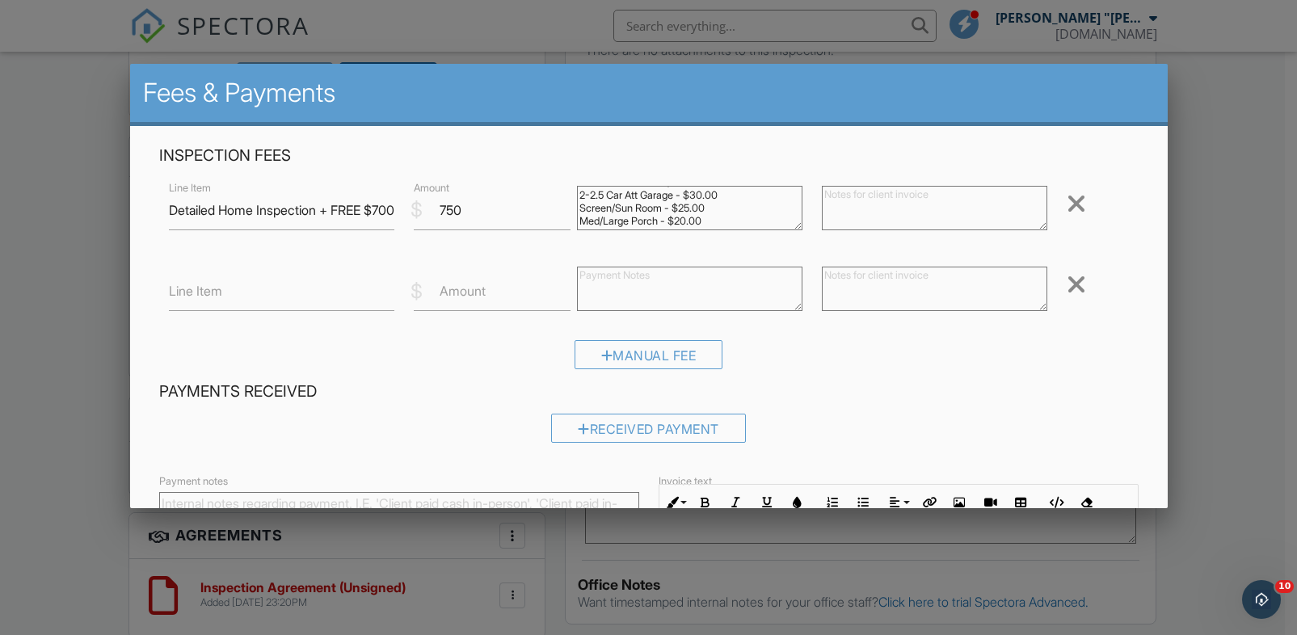
click at [449, 296] on label "Amount" at bounding box center [463, 291] width 46 height 18
click at [449, 296] on input "Amount" at bounding box center [492, 292] width 157 height 40
type input "-40"
click at [328, 297] on input "Line Item" at bounding box center [281, 292] width 225 height 40
type input "Local Neighbor Discount"
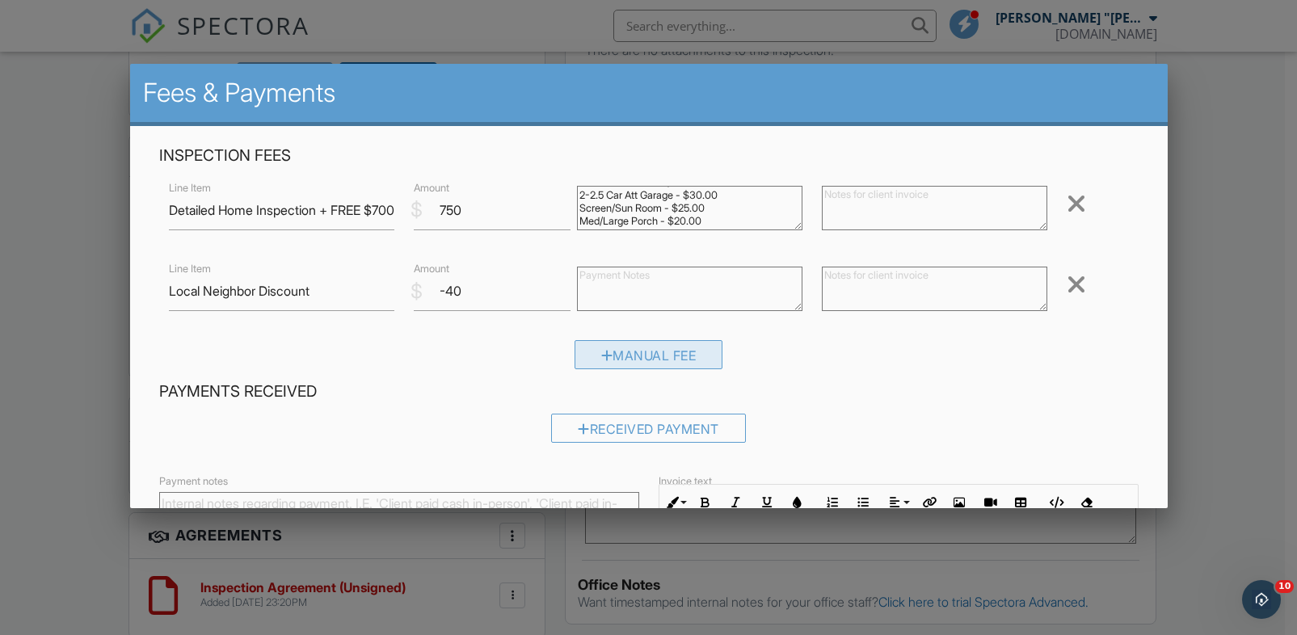
click at [609, 350] on div "Manual Fee" at bounding box center [649, 354] width 149 height 29
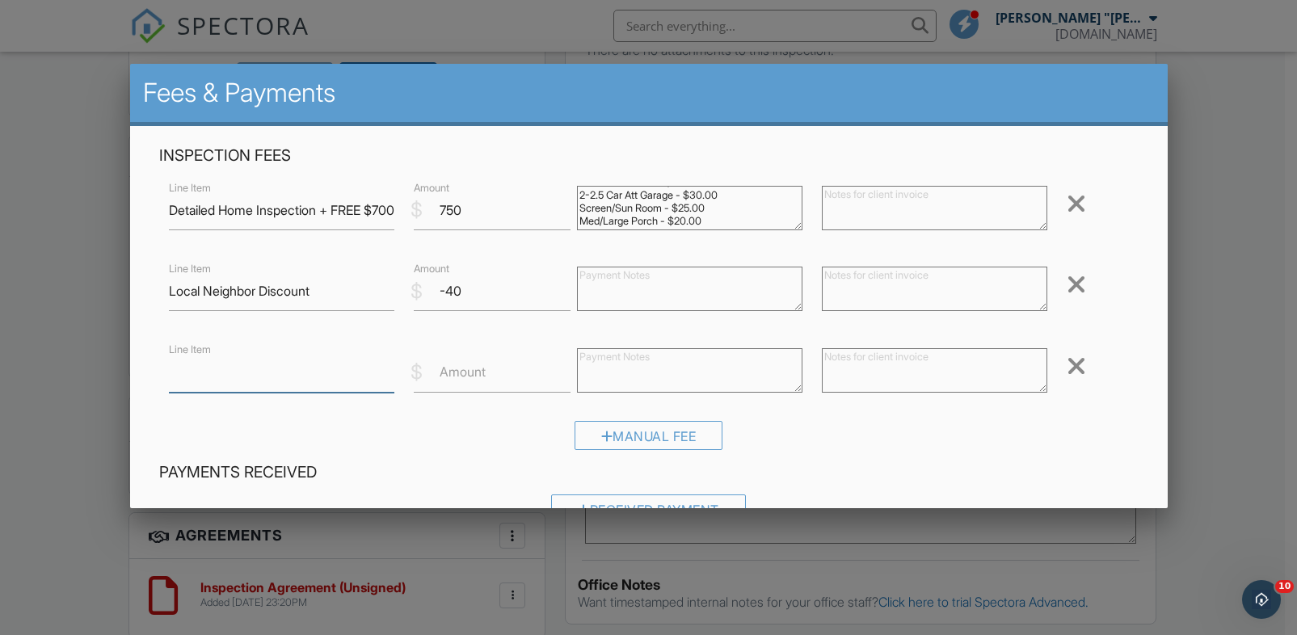
click at [293, 373] on input "Line Item" at bounding box center [281, 373] width 225 height 40
type input "VIP Agent Discount"
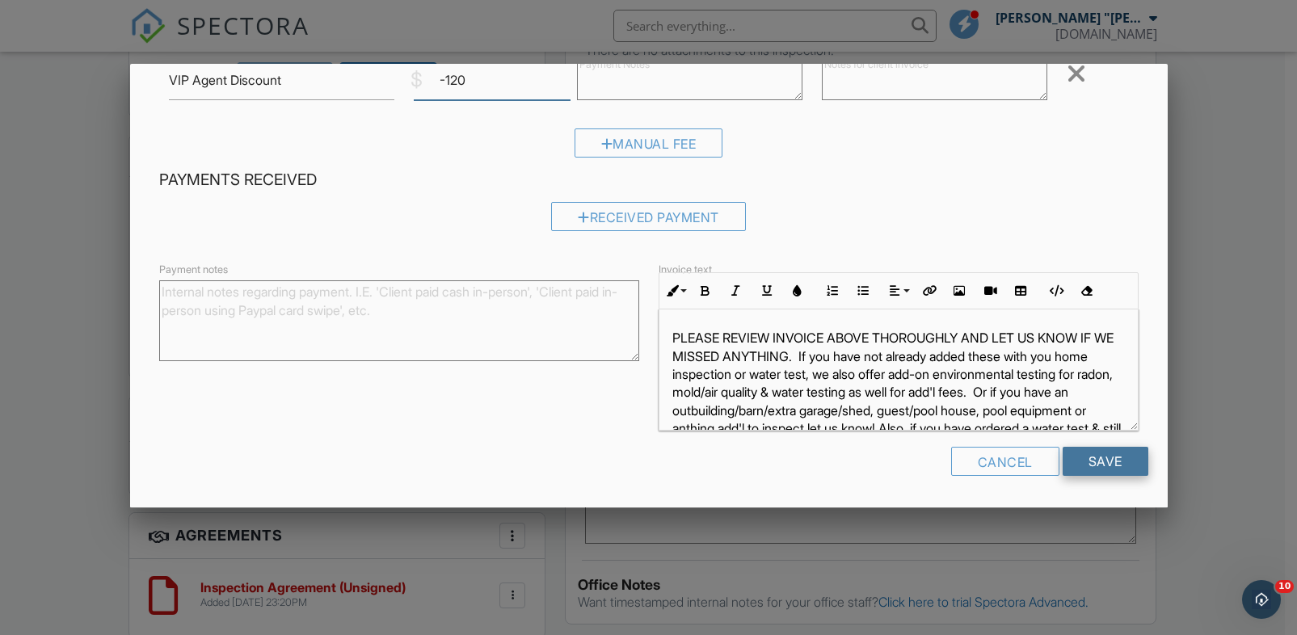
type input "-120"
click at [1100, 459] on input "Save" at bounding box center [1106, 461] width 86 height 29
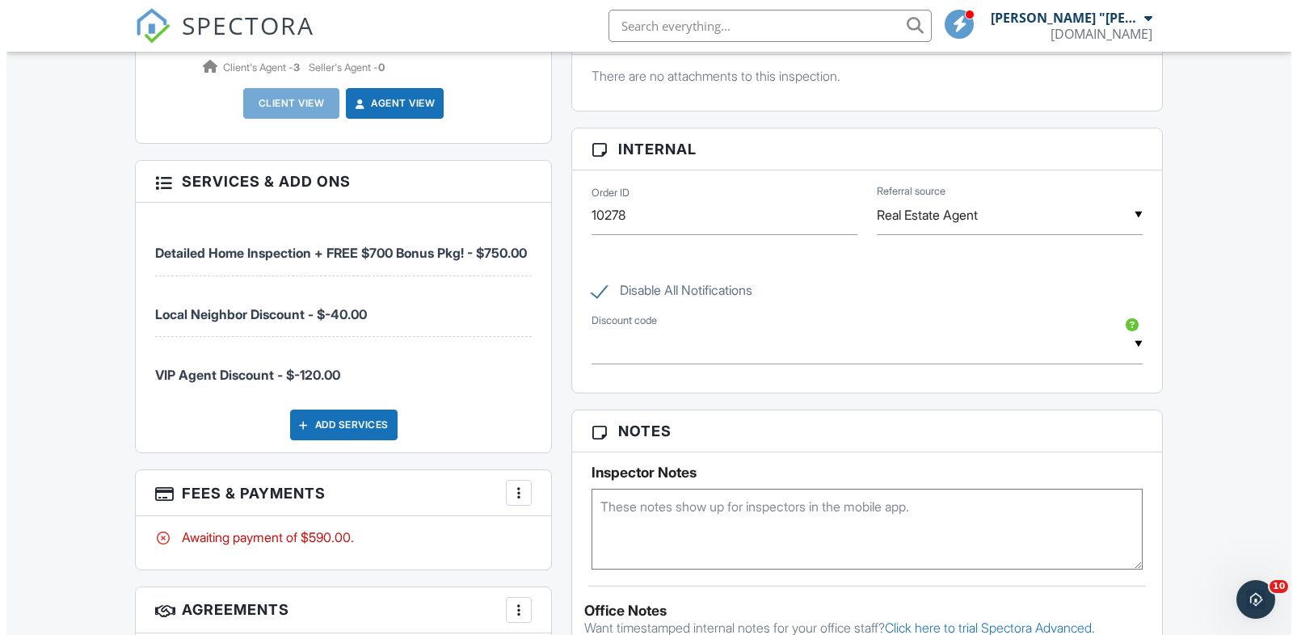
scroll to position [1057, 0]
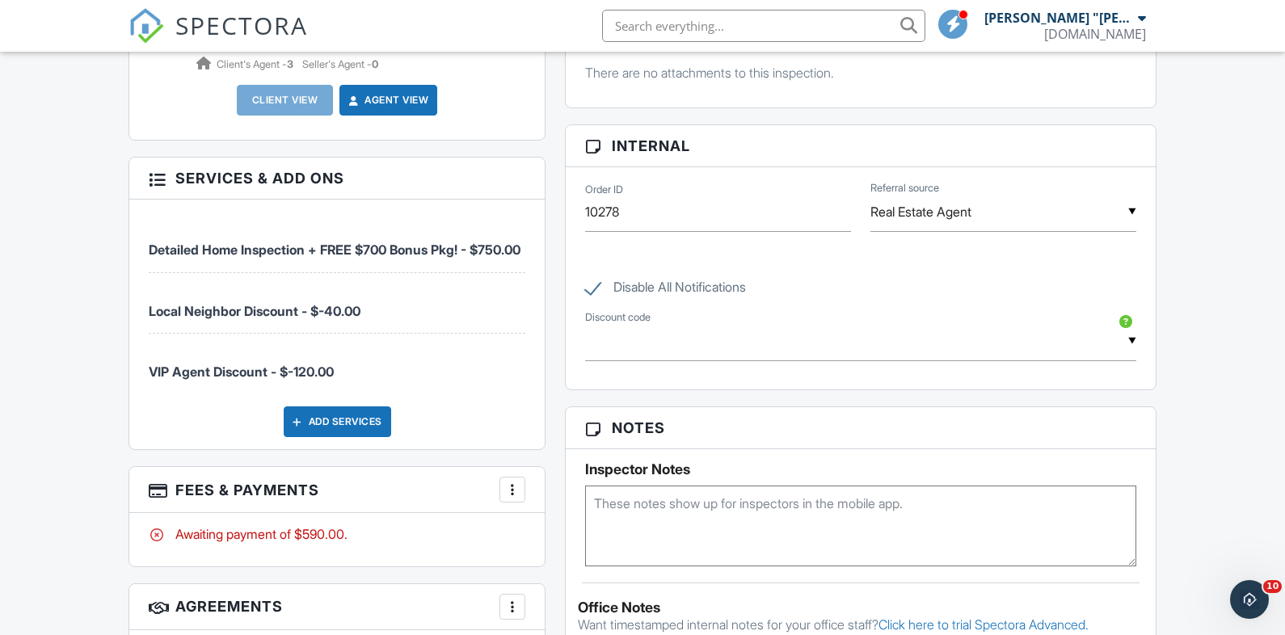
click at [513, 485] on div at bounding box center [512, 490] width 16 height 16
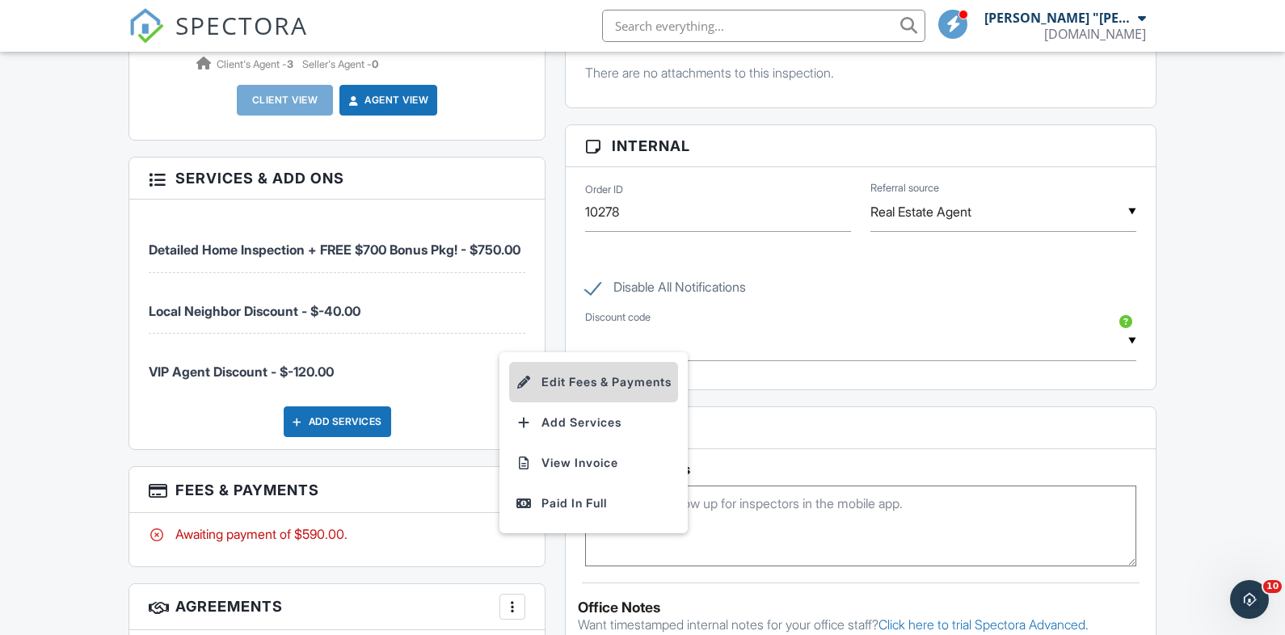
click at [564, 385] on li "Edit Fees & Payments" at bounding box center [593, 382] width 169 height 40
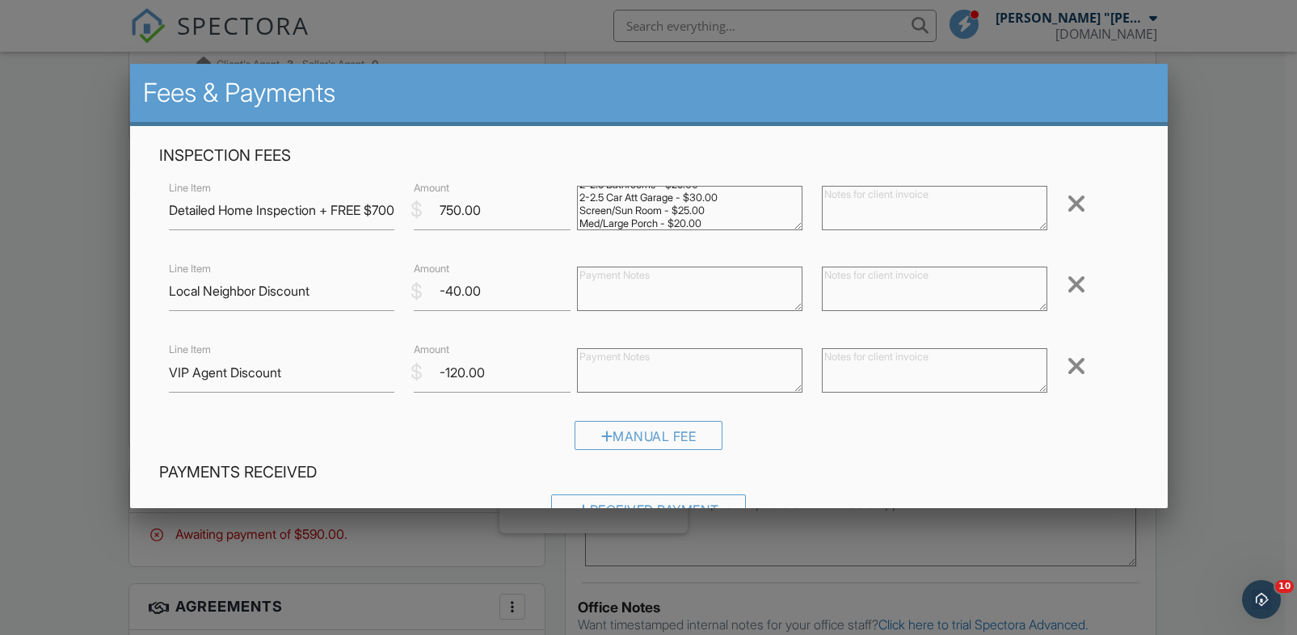
scroll to position [38, 0]
drag, startPoint x: 512, startPoint y: 217, endPoint x: 428, endPoint y: 210, distance: 84.3
click at [429, 211] on input "750.00" at bounding box center [492, 211] width 157 height 40
type input "830"
click at [916, 364] on textarea at bounding box center [934, 370] width 225 height 44
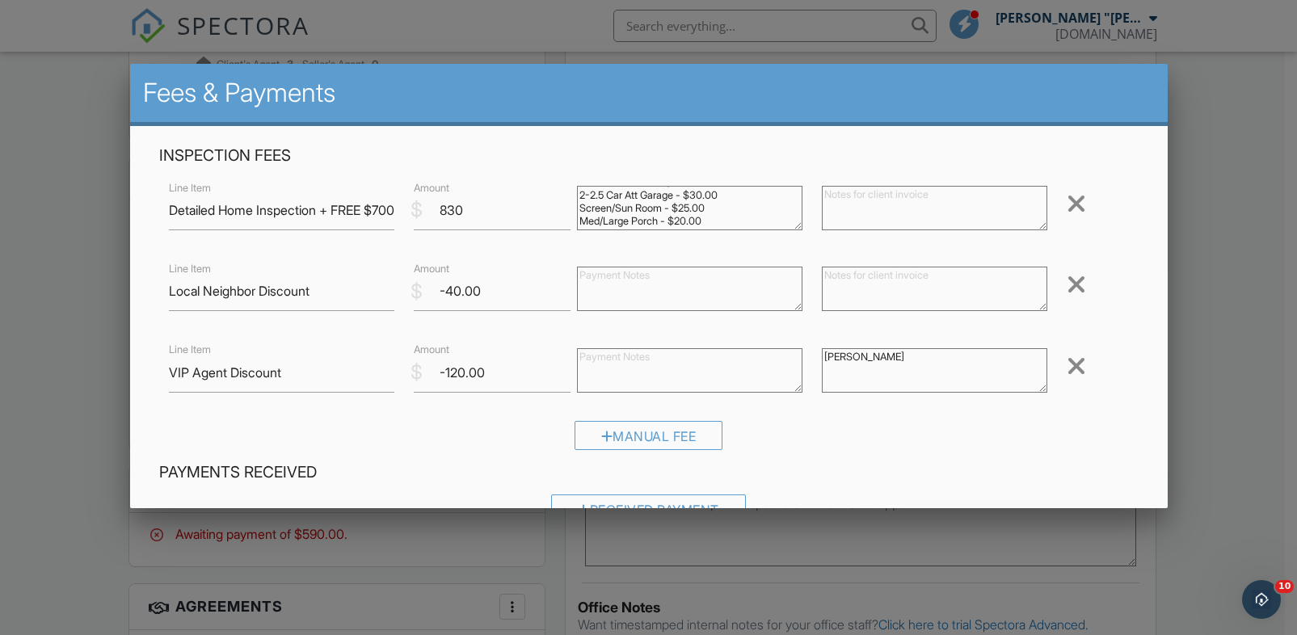
type textarea "[PERSON_NAME]"
drag, startPoint x: 721, startPoint y: 225, endPoint x: 526, endPoint y: 135, distance: 214.4
click at [526, 135] on div "Inspection Fees Line Item Detailed Home Inspection + FREE $700 Bonus Pkg! $ Amo…" at bounding box center [649, 463] width 1038 height 675
click at [850, 204] on textarea at bounding box center [934, 208] width 225 height 44
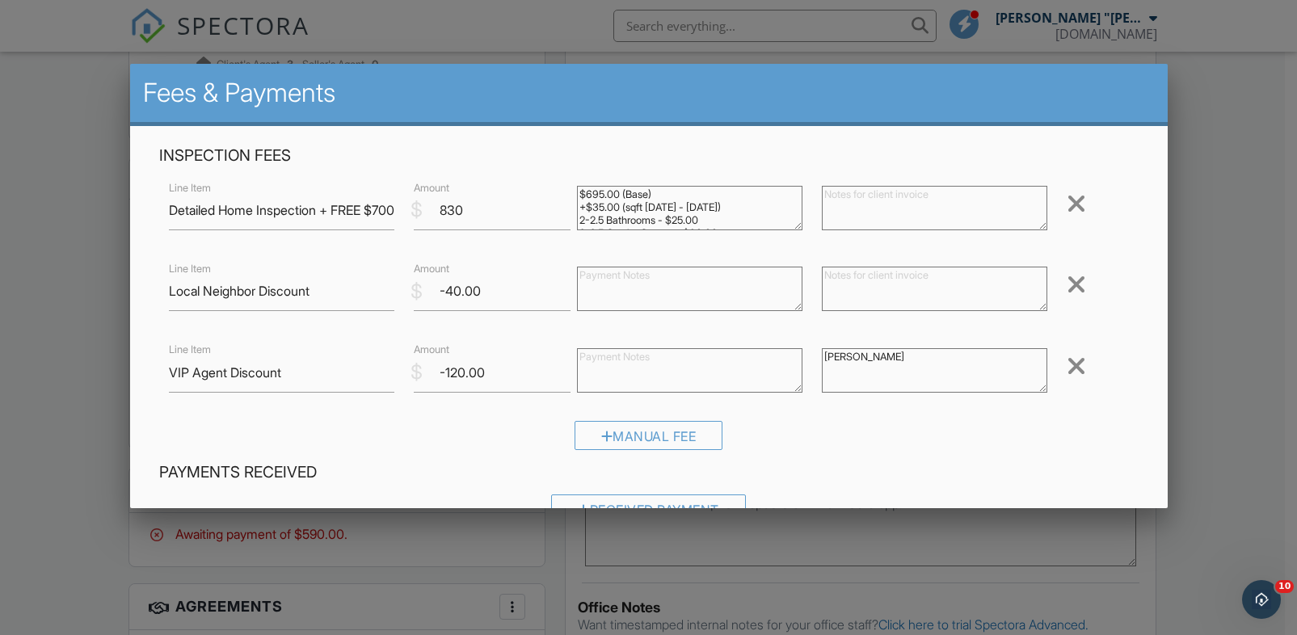
paste textarea "$695.00 (Base) +$35.00 (sqft 1000 - 2000) 2-2.5 Bathrooms - $25.00 2-2.5 Car At…"
drag, startPoint x: 871, startPoint y: 225, endPoint x: 838, endPoint y: 226, distance: 33.2
click at [838, 226] on textarea "$695.00 (Base) +$35.00 (sqft 1000 - 2000) 2-2.5 Bathrooms - $25.00 2-2.5 Car At…" at bounding box center [934, 208] width 225 height 44
click at [871, 209] on textarea "$695.00 (Base) +$35.00 (sqft 1000 - 2000) 2-2.5 Bathrooms - $25.00 2-2.5 Car At…" at bounding box center [934, 208] width 225 height 44
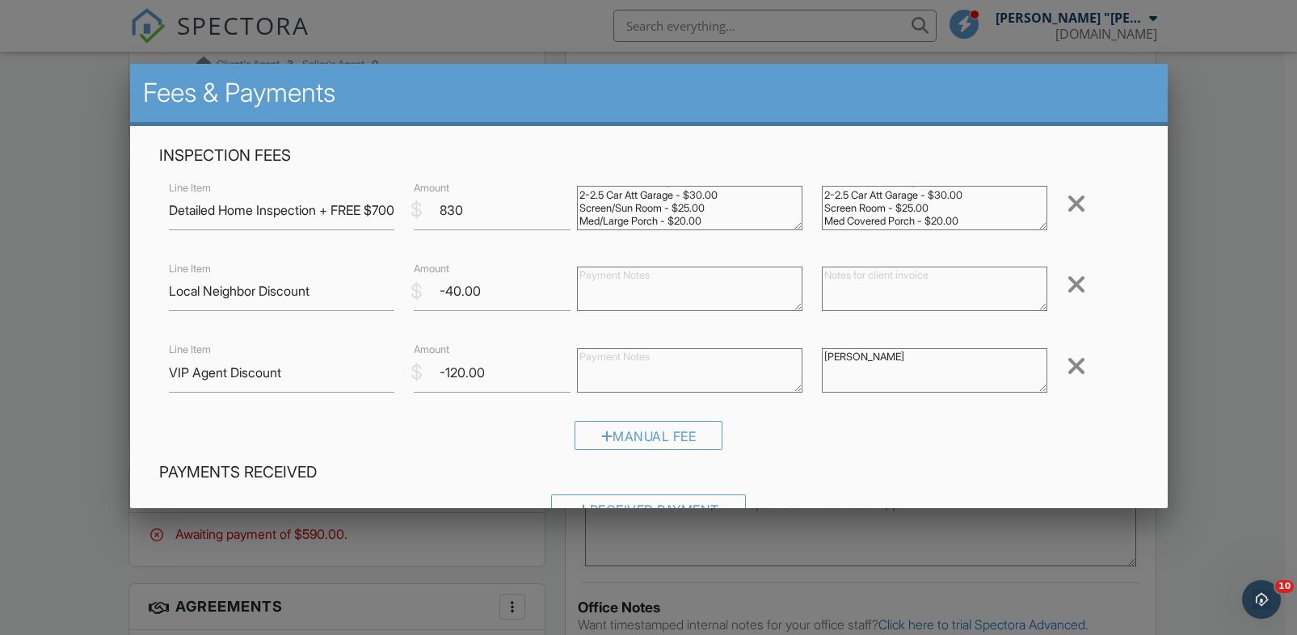
click at [910, 207] on textarea "$695.00 (Base) +$35.00 (sqft 1000 - 2000) 2-2.5 Bathrooms - $25.00 2-2.5 Car At…" at bounding box center [934, 208] width 225 height 44
type textarea "$695.00 (Base) +$35.00 (sqft [DATE] - [DATE]) 2-2.5 Bathrooms - $25.00 2-2.5 Ca…"
click at [463, 212] on input "830" at bounding box center [492, 211] width 157 height 40
type input "825"
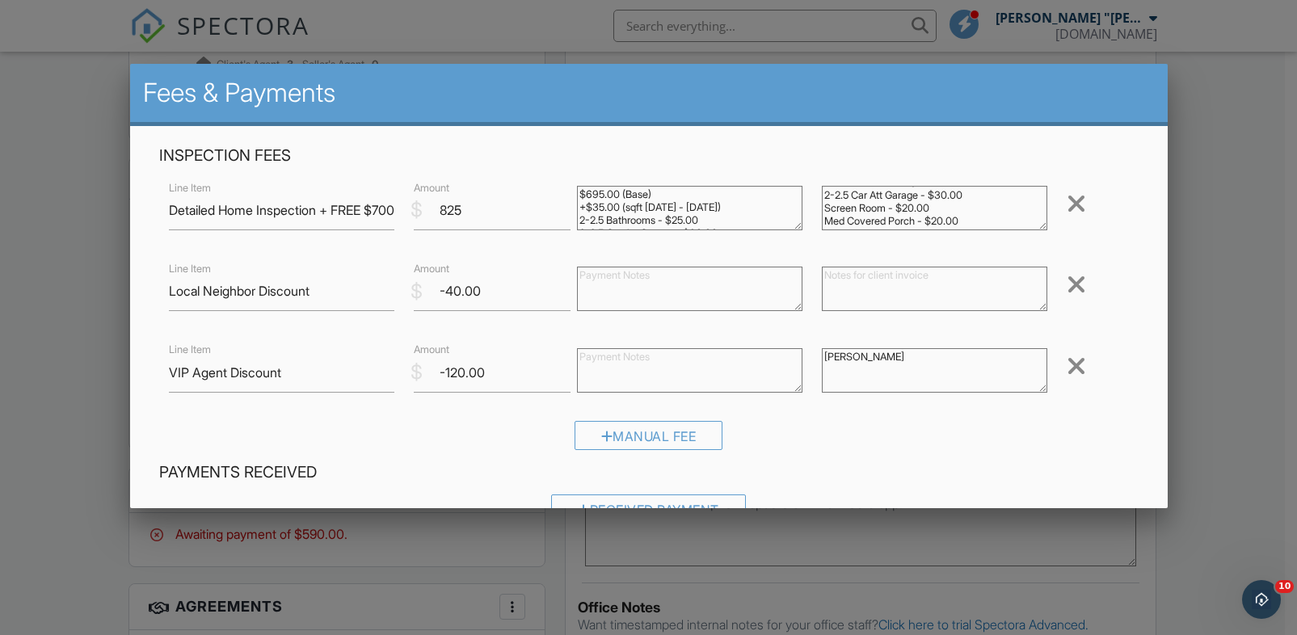
drag, startPoint x: 744, startPoint y: 222, endPoint x: 534, endPoint y: 172, distance: 216.0
click at [534, 172] on div "Inspection Fees Line Item Detailed Home Inspection + FREE $700 Bonus Pkg! $ Amo…" at bounding box center [649, 303] width 999 height 317
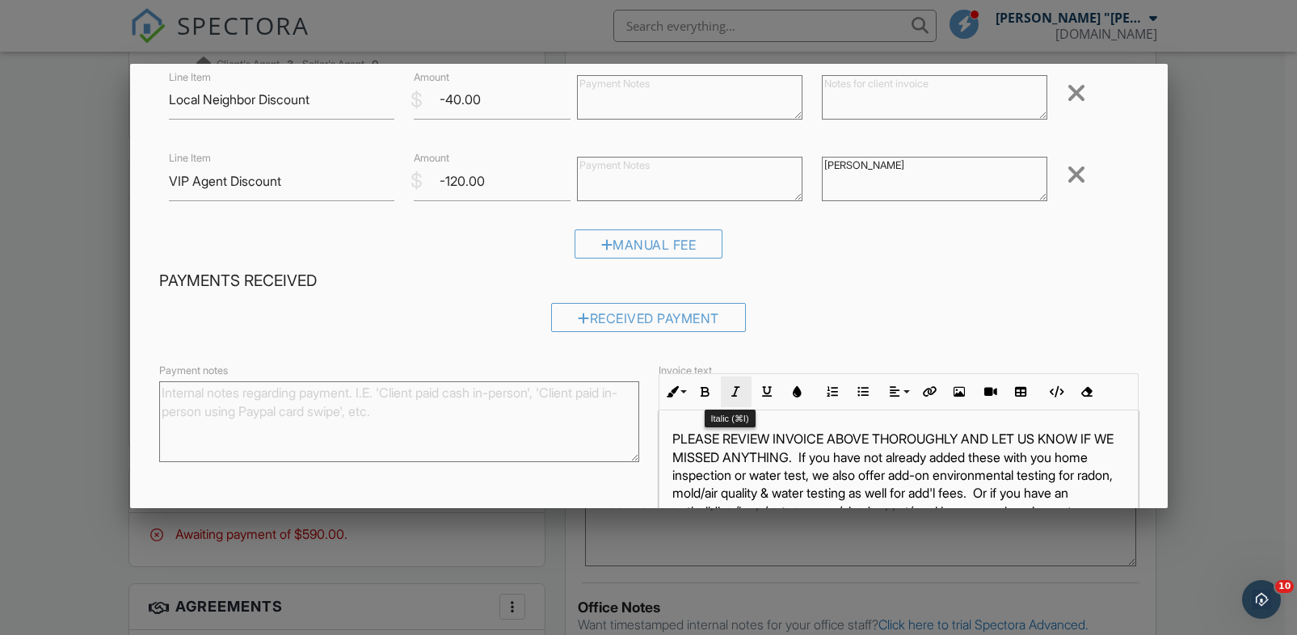
scroll to position [293, 0]
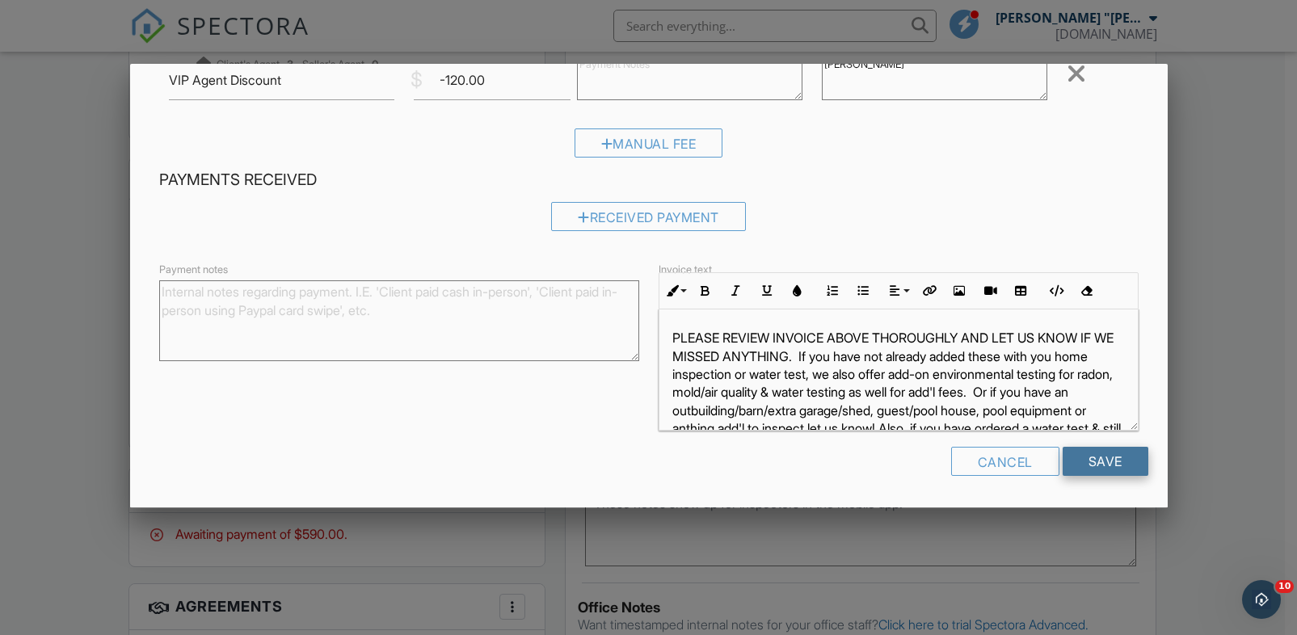
click at [1110, 461] on input "Save" at bounding box center [1106, 461] width 86 height 29
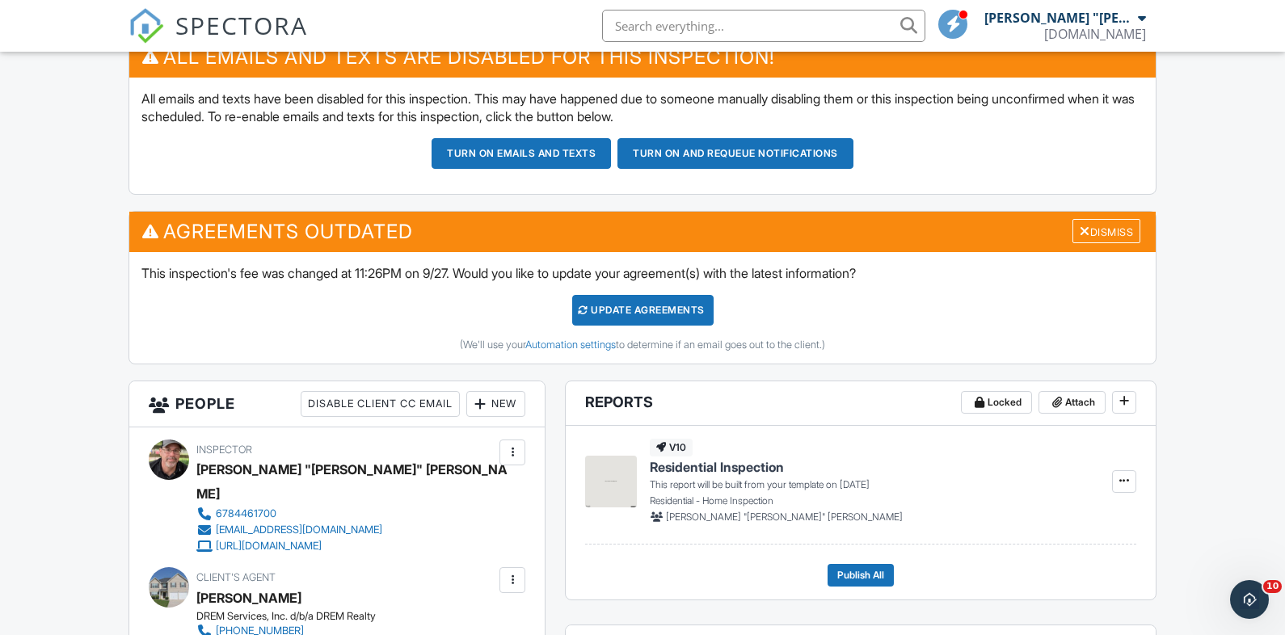
scroll to position [399, 0]
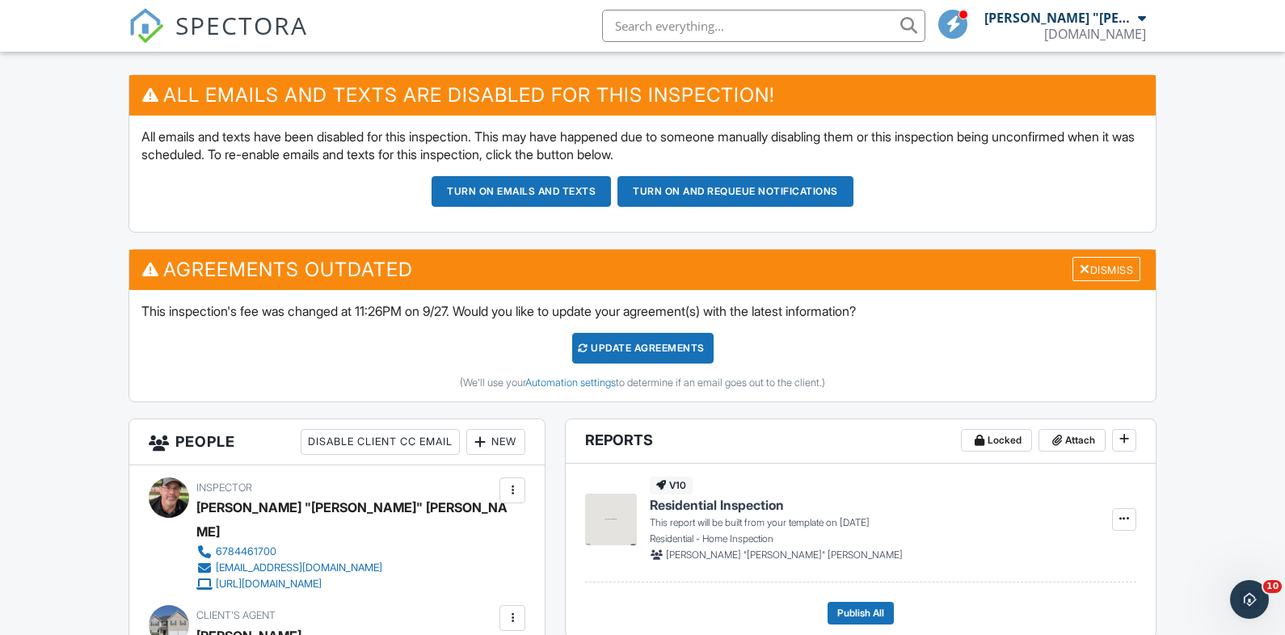
click at [659, 347] on div "Update Agreements" at bounding box center [642, 348] width 141 height 31
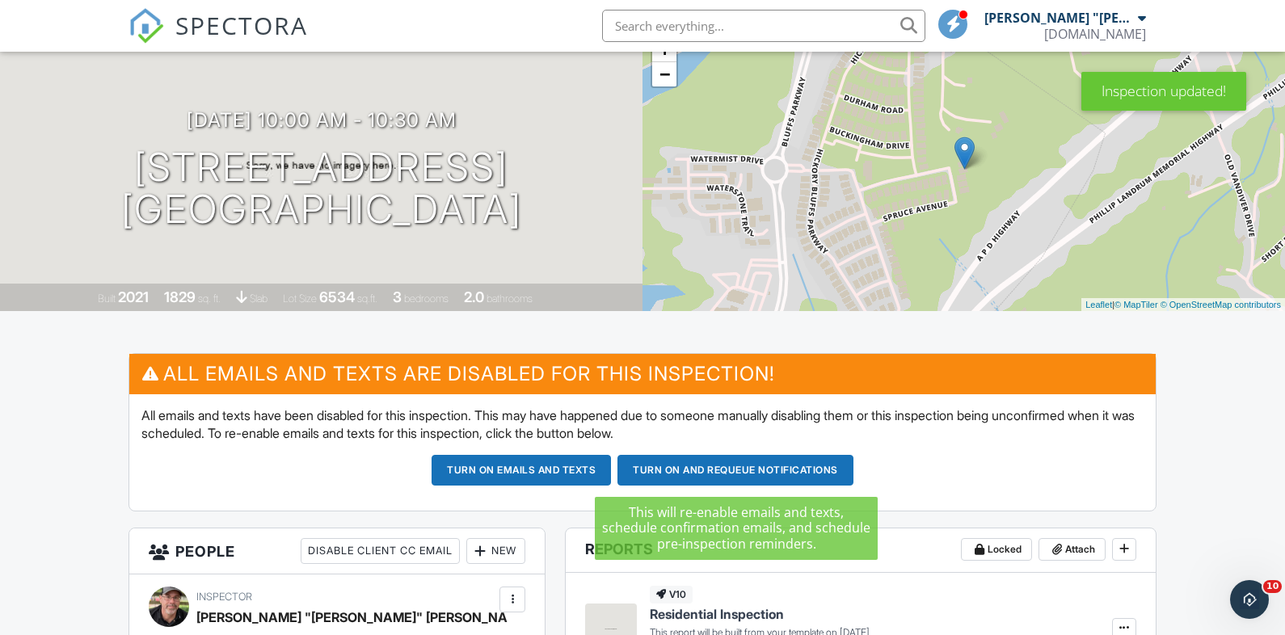
drag, startPoint x: 772, startPoint y: 471, endPoint x: 914, endPoint y: 512, distance: 147.9
click at [912, 514] on div "All emails and texts are disabled for this inspection! All emails and texts hav…" at bounding box center [642, 440] width 1047 height 175
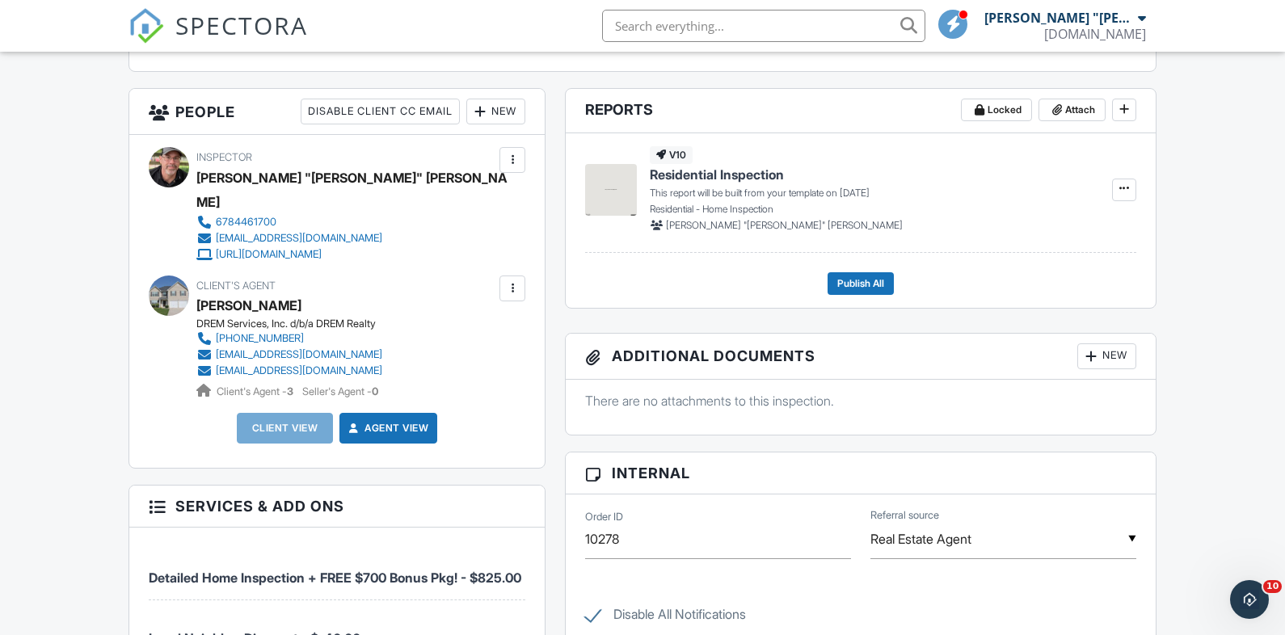
scroll to position [563, 0]
